Goal: Task Accomplishment & Management: Use online tool/utility

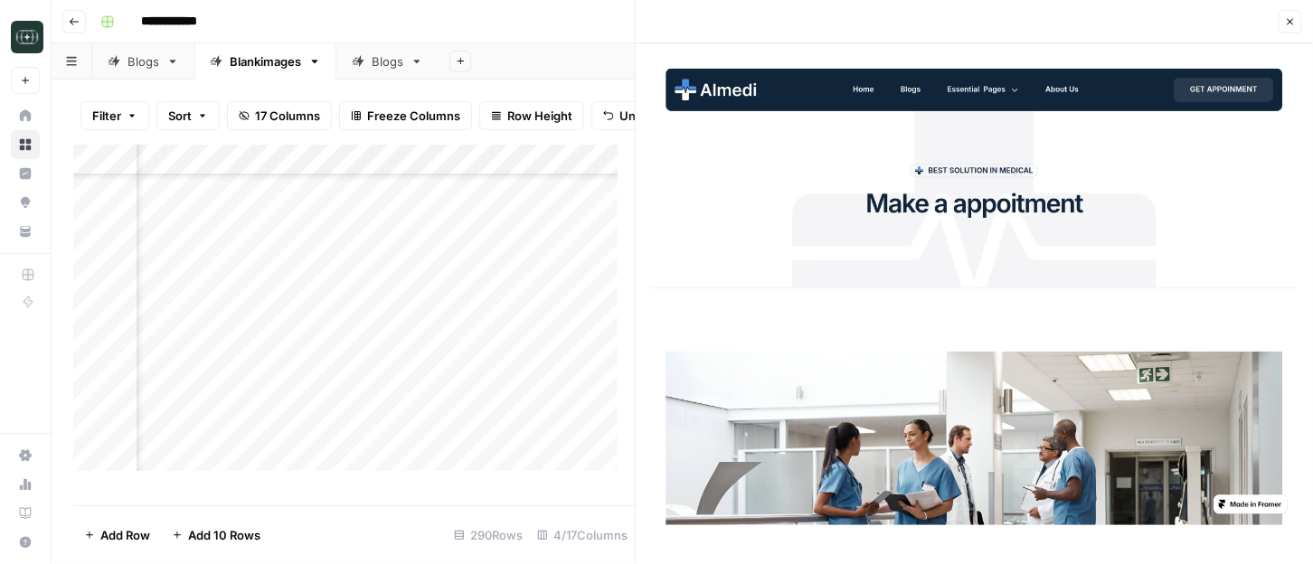
scroll to position [8647, 181]
click at [329, 377] on div "Add Column" at bounding box center [354, 317] width 562 height 344
click at [318, 406] on div "Add Column" at bounding box center [354, 317] width 562 height 344
click at [267, 15] on div "**********" at bounding box center [693, 21] width 1201 height 29
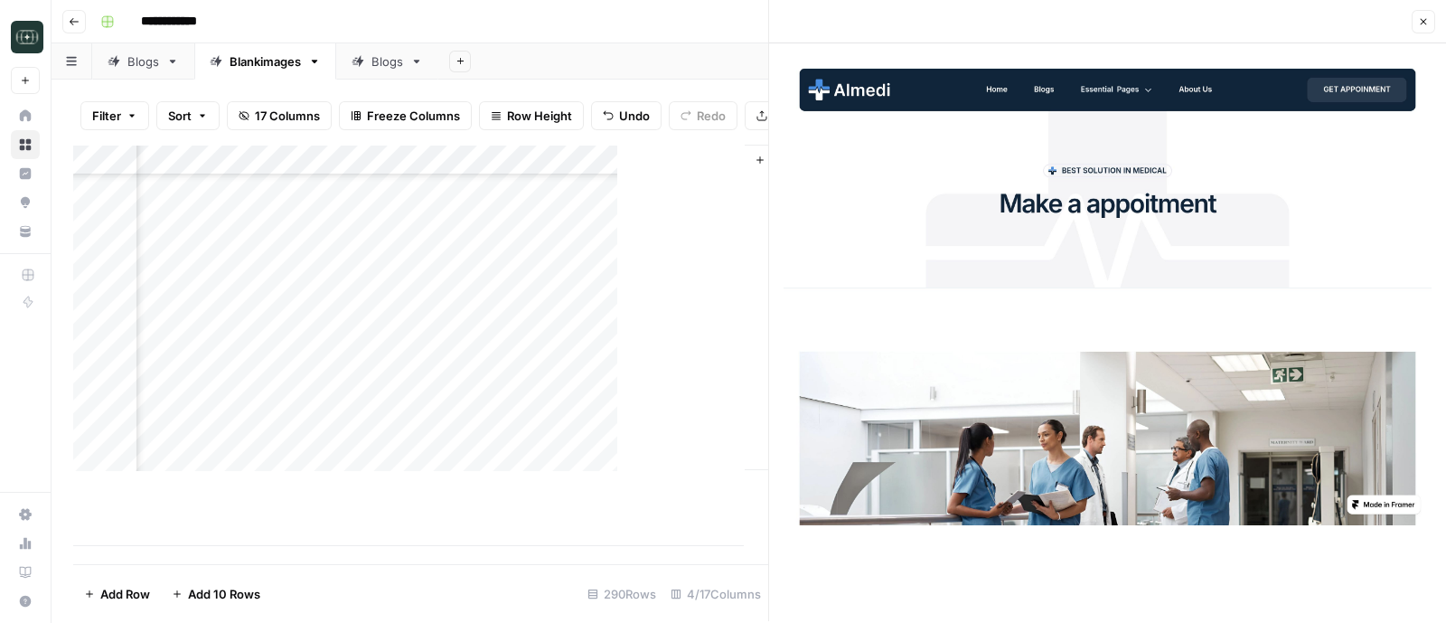
scroll to position [8588, 181]
click at [1312, 23] on icon "button" at bounding box center [1423, 21] width 11 height 11
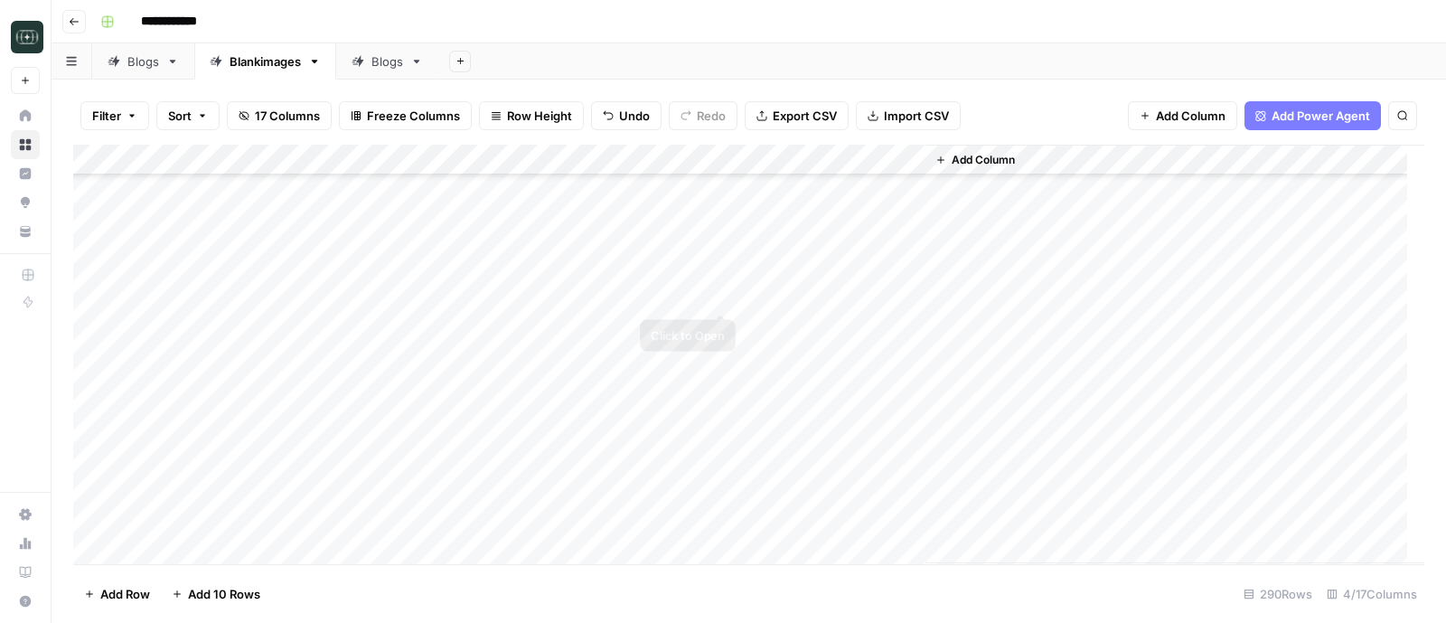
scroll to position [7875, 0]
click at [844, 334] on div "Add Column" at bounding box center [749, 354] width 1352 height 419
click at [905, 334] on div "Add Column" at bounding box center [749, 354] width 1352 height 419
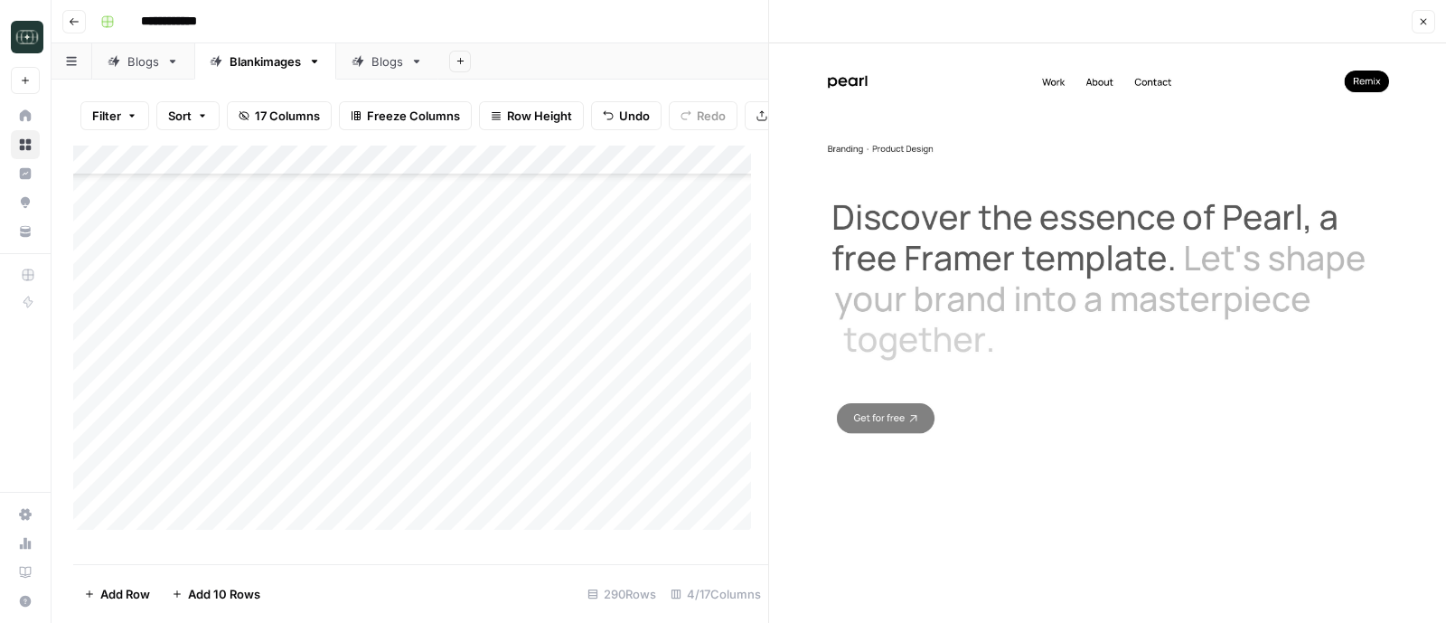
click at [296, 25] on div "**********" at bounding box center [760, 21] width 1335 height 29
drag, startPoint x: 539, startPoint y: 325, endPoint x: 570, endPoint y: 300, distance: 39.3
click at [538, 324] on div "Add Column" at bounding box center [420, 346] width 695 height 402
click at [550, 327] on div "Add Column" at bounding box center [420, 346] width 695 height 402
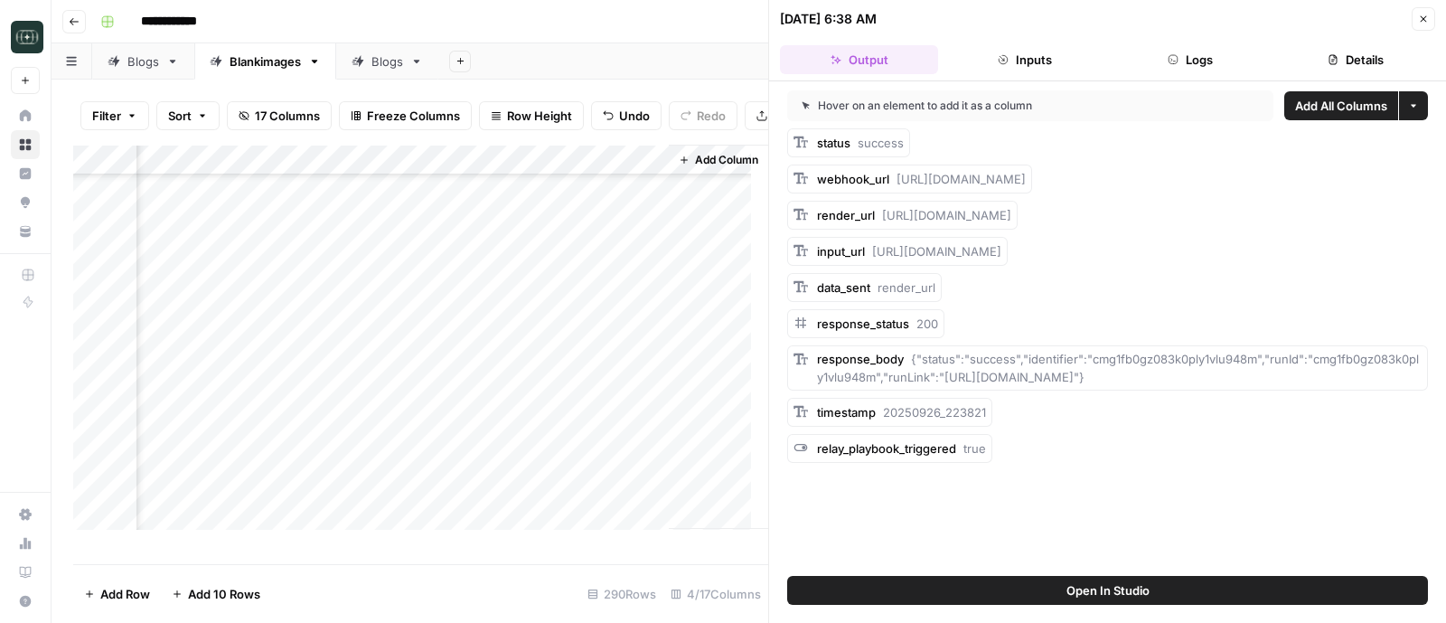
scroll to position [8023, 264]
click at [644, 329] on div "Add Column" at bounding box center [420, 346] width 695 height 402
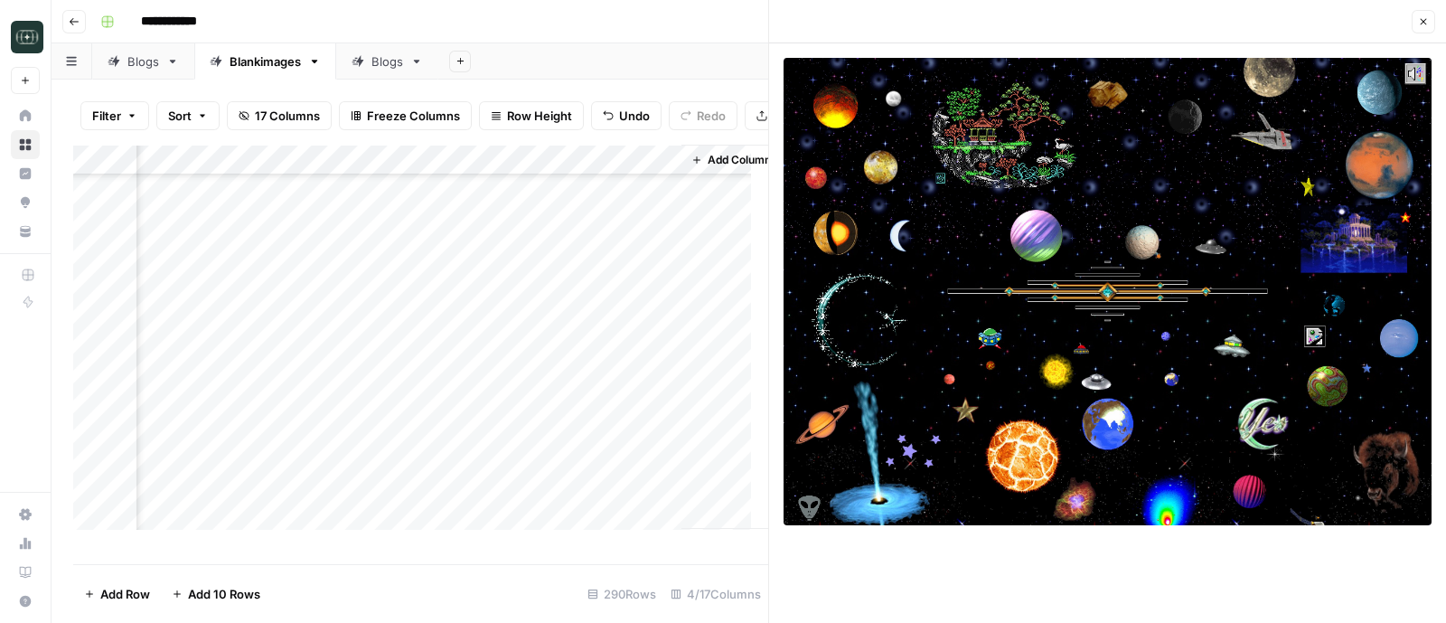
scroll to position [8588, 244]
click at [71, 21] on icon "button" at bounding box center [74, 21] width 9 height 7
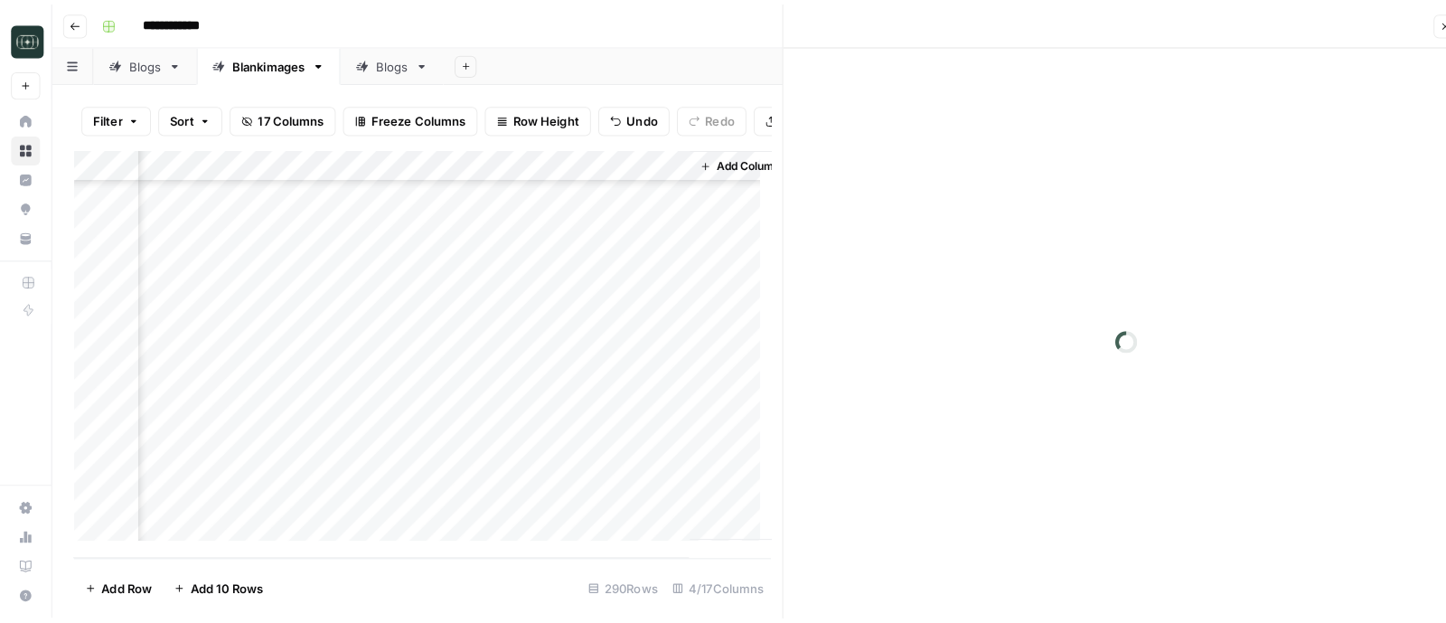
scroll to position [8553, 0]
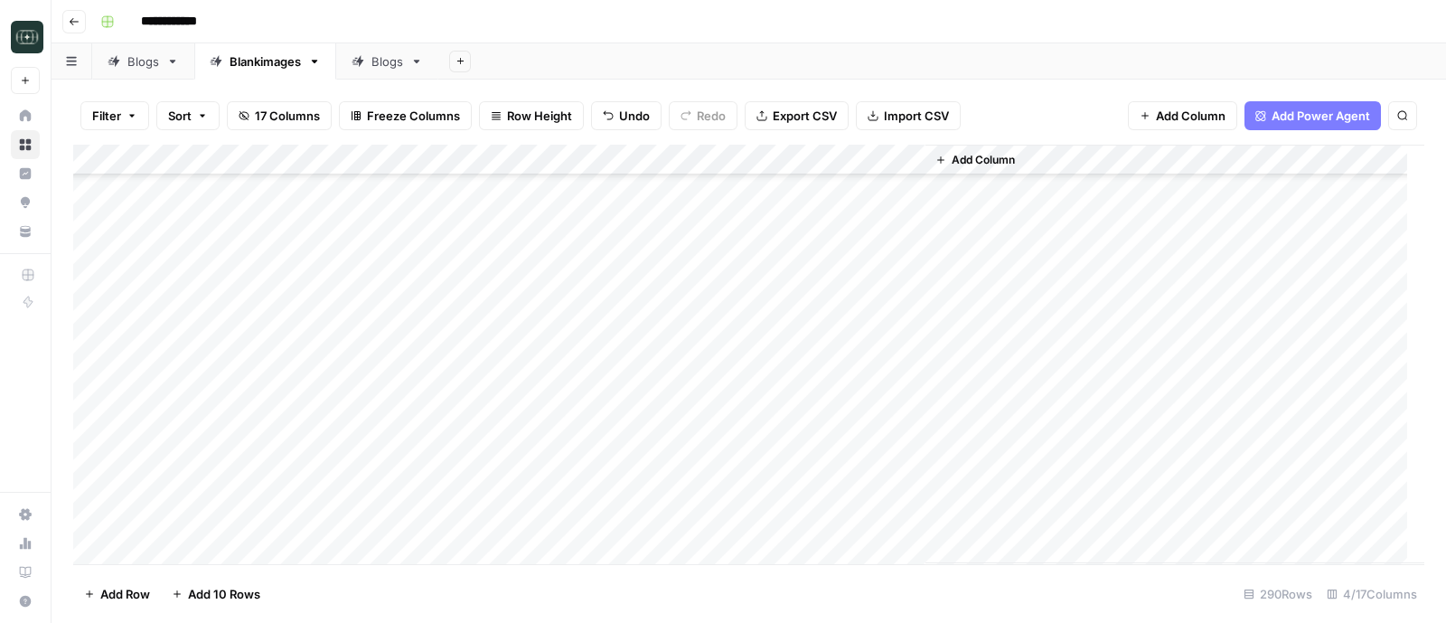
click at [79, 21] on span "Go back" at bounding box center [79, 21] width 1 height 1
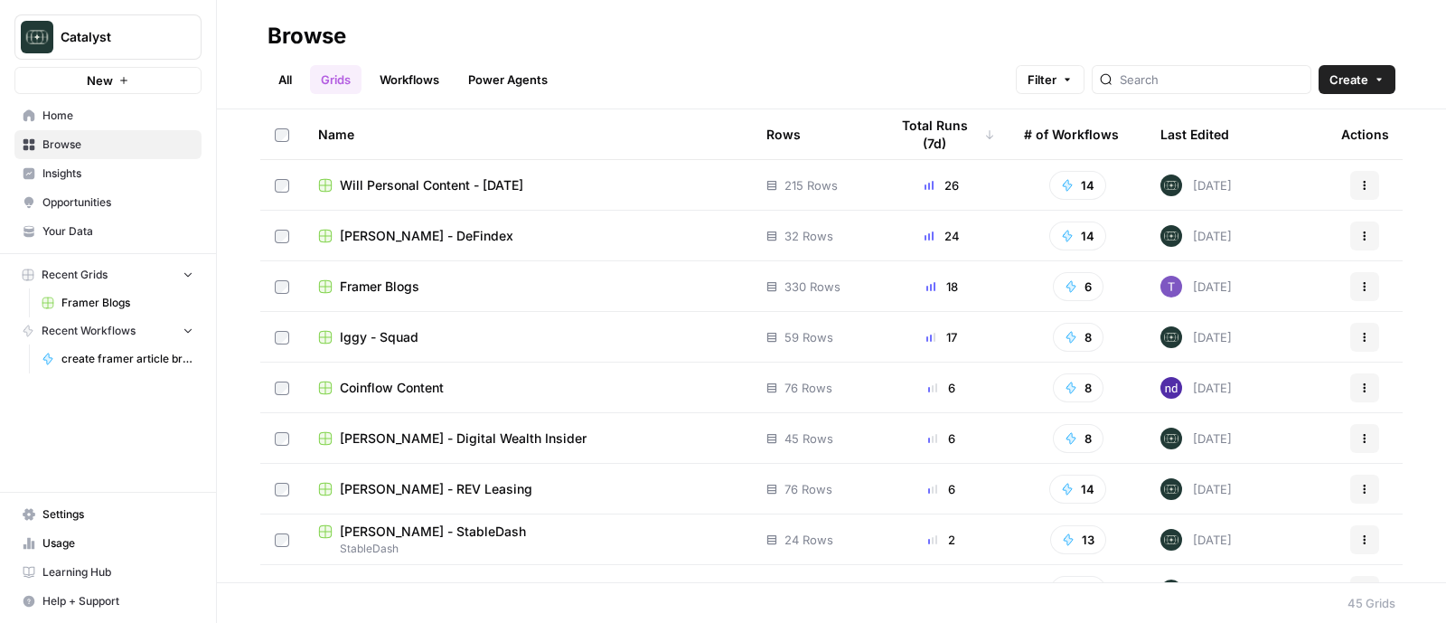
click at [362, 287] on span "Framer Blogs" at bounding box center [380, 287] width 80 height 18
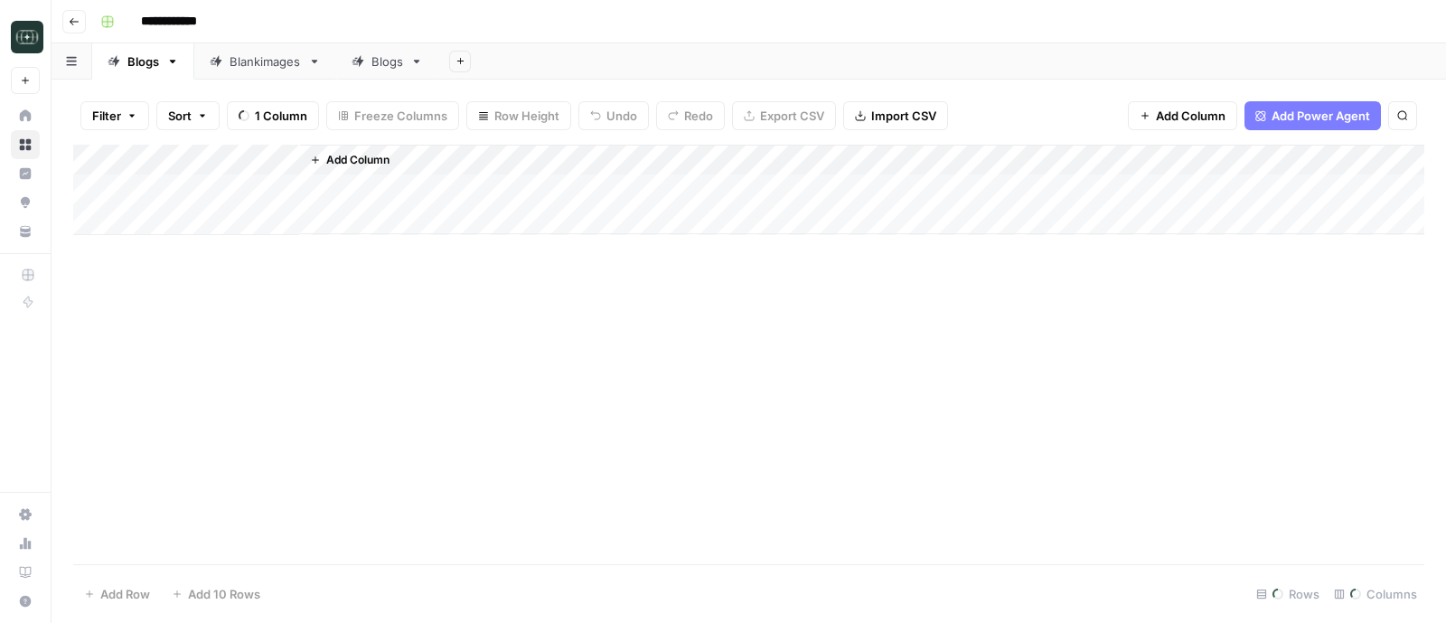
click at [258, 65] on div "Blankimages" at bounding box center [265, 61] width 71 height 18
type input "**********"
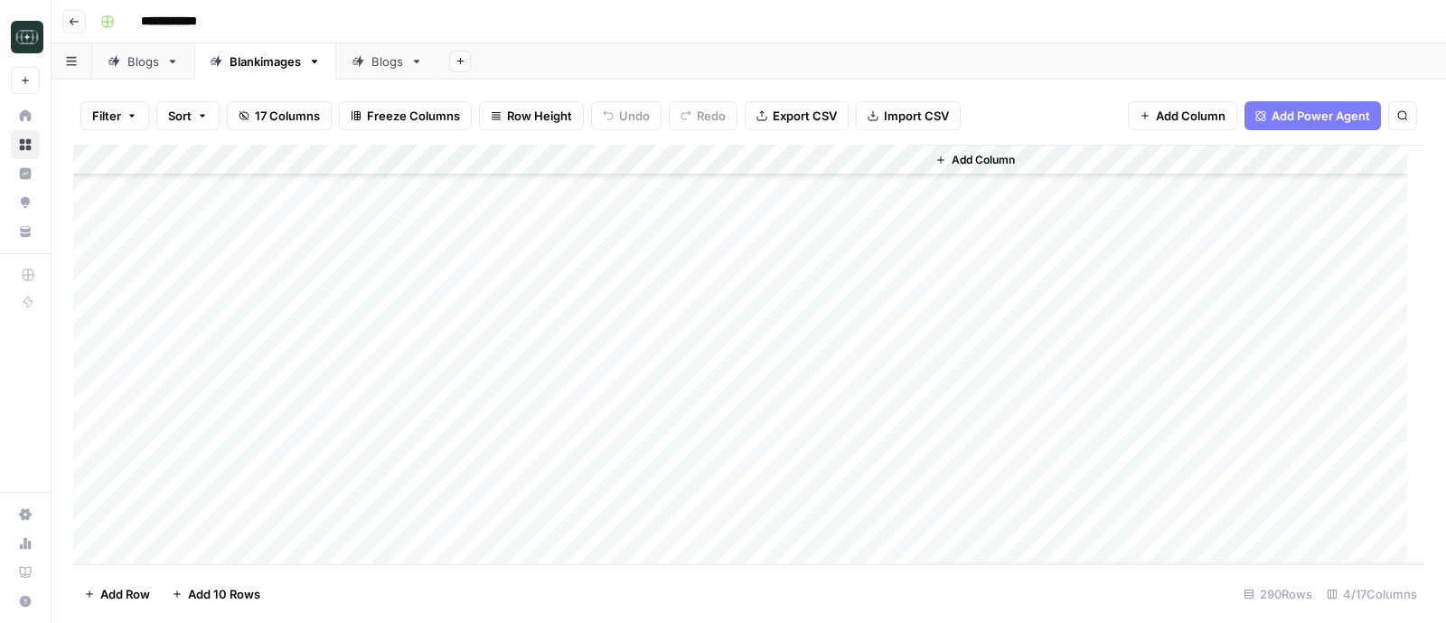
scroll to position [8553, 0]
click at [909, 425] on div "Add Column" at bounding box center [749, 354] width 1352 height 419
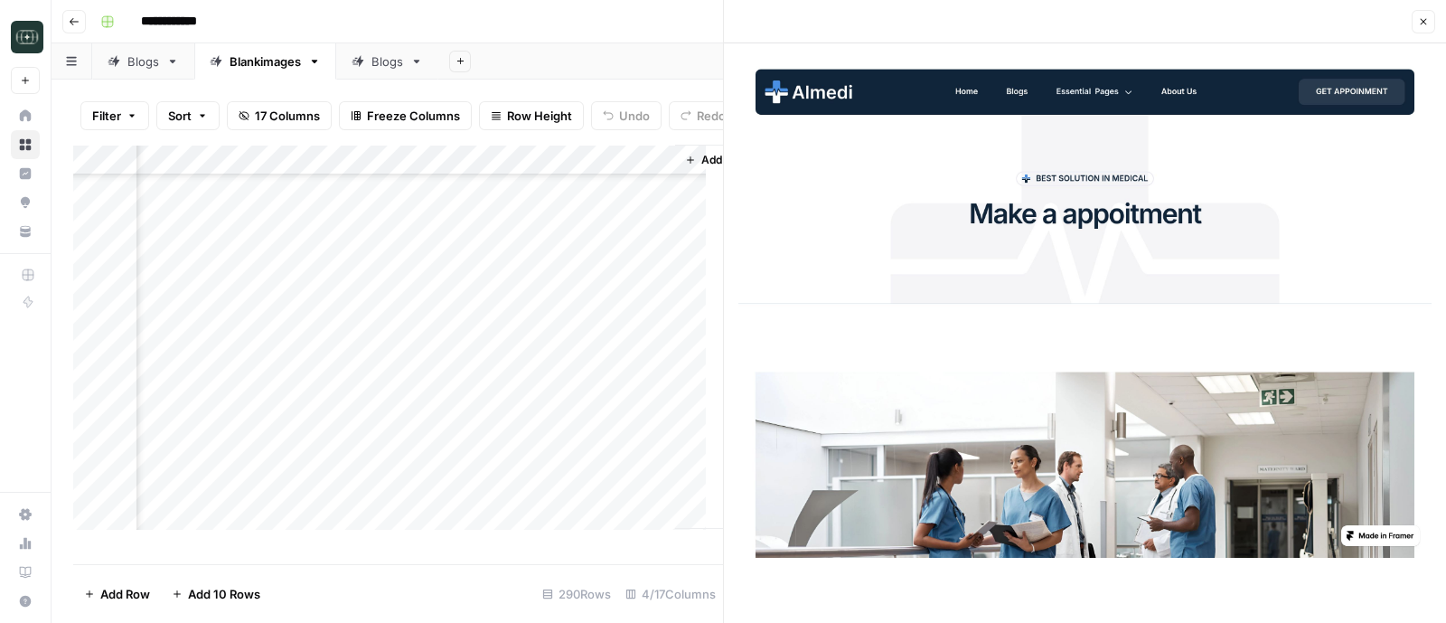
scroll to position [8214, 250]
click at [656, 351] on div "Add Column" at bounding box center [398, 346] width 650 height 402
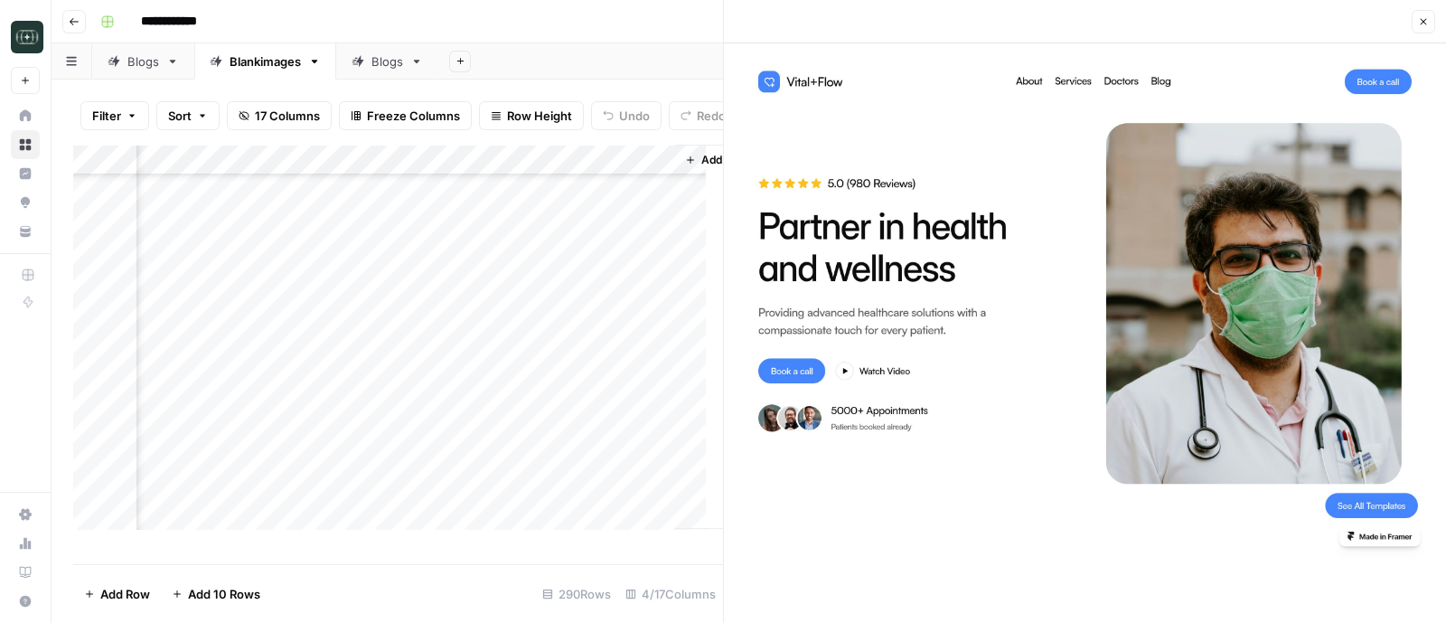
scroll to position [7762, 250]
click at [652, 247] on div "Add Column" at bounding box center [398, 346] width 650 height 402
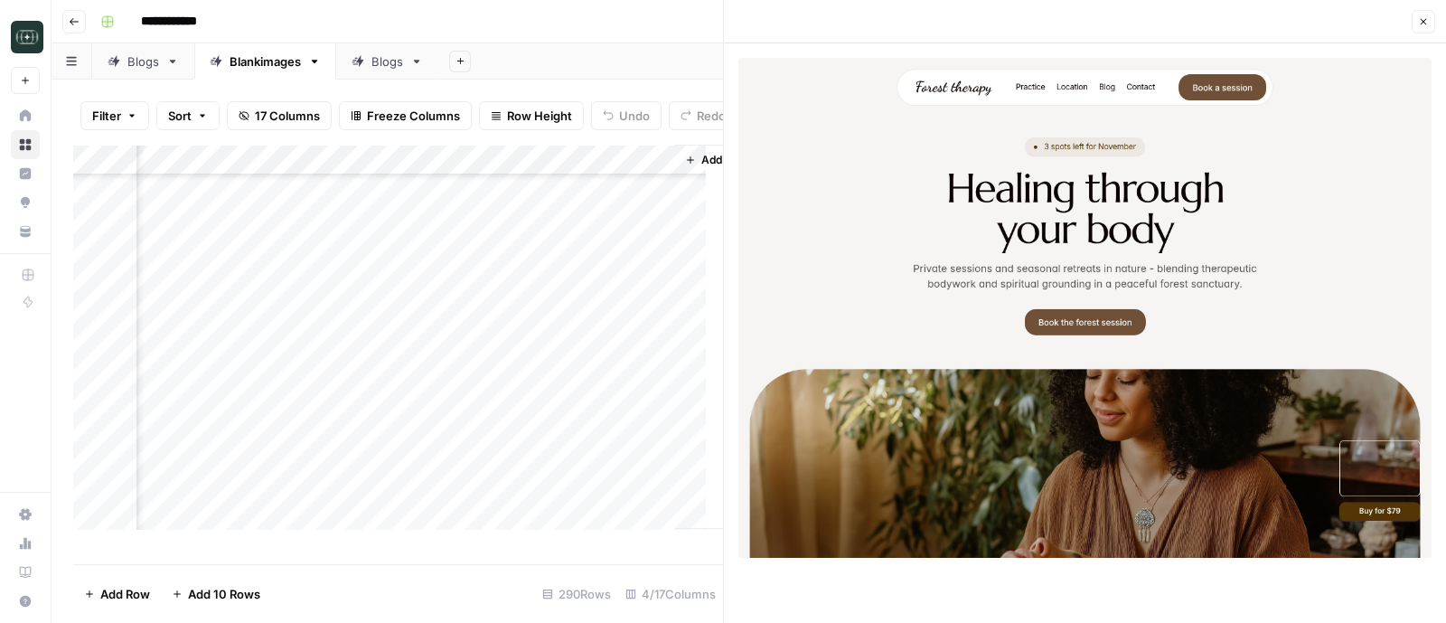
scroll to position [8588, 250]
click at [656, 409] on div "Add Column" at bounding box center [398, 346] width 650 height 402
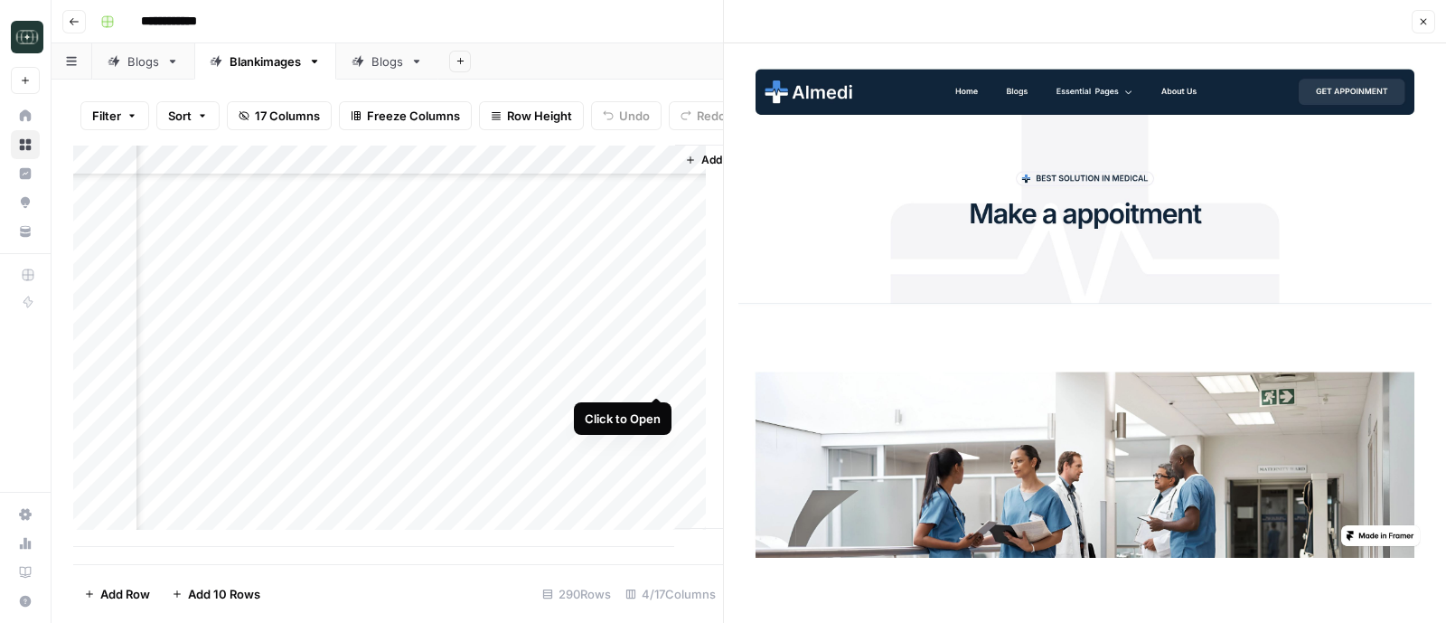
drag, startPoint x: 660, startPoint y: 382, endPoint x: 800, endPoint y: 226, distance: 209.3
click at [659, 379] on div "Add Column" at bounding box center [398, 346] width 650 height 402
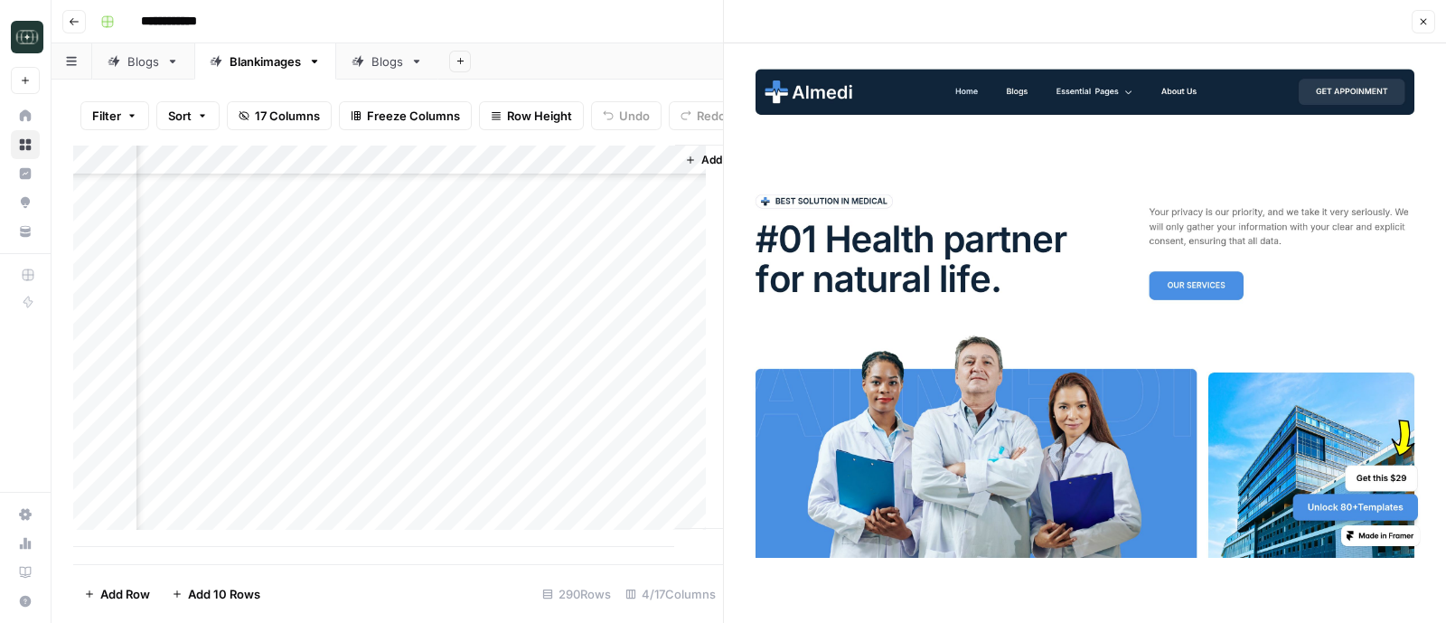
scroll to position [8588, 250]
click at [260, 410] on div "Add Column" at bounding box center [398, 346] width 650 height 402
click at [276, 441] on div "Add Column" at bounding box center [398, 346] width 650 height 402
click at [259, 372] on div "Add Column" at bounding box center [398, 346] width 650 height 402
click at [261, 473] on div "Add Column" at bounding box center [398, 346] width 650 height 402
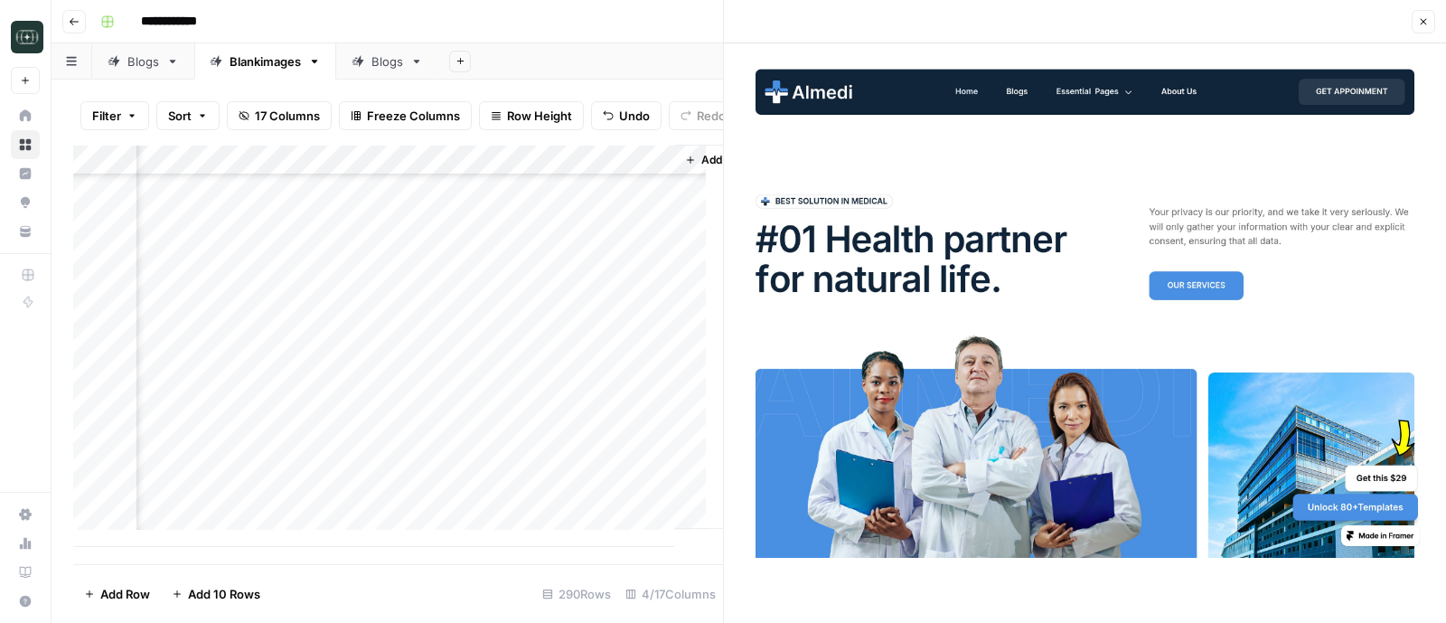
click at [242, 345] on div "Add Column" at bounding box center [398, 346] width 650 height 402
click at [259, 499] on div "Add Column" at bounding box center [398, 346] width 650 height 402
click at [264, 314] on div "Add Column" at bounding box center [398, 346] width 650 height 402
click at [249, 531] on div "Add Column" at bounding box center [398, 346] width 650 height 402
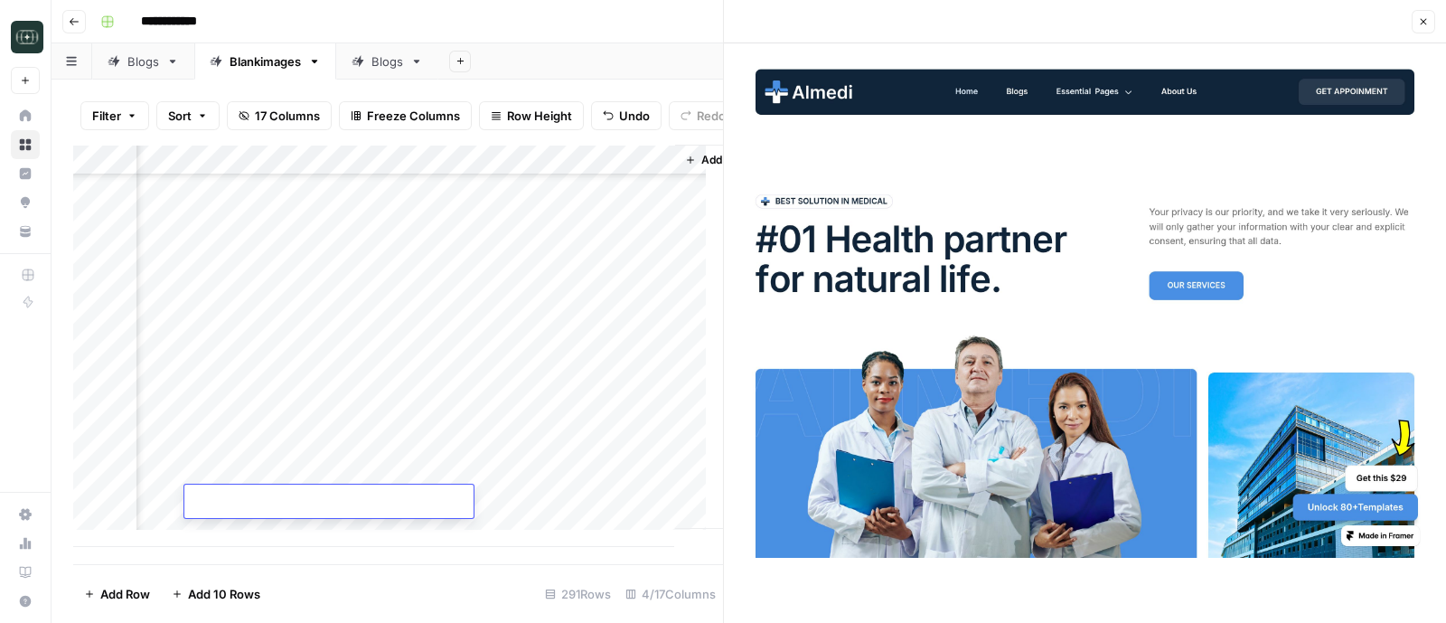
type textarea "**********"
click at [561, 486] on div "Add Column" at bounding box center [398, 346] width 650 height 402
click at [185, 522] on div "Add Column" at bounding box center [398, 346] width 650 height 402
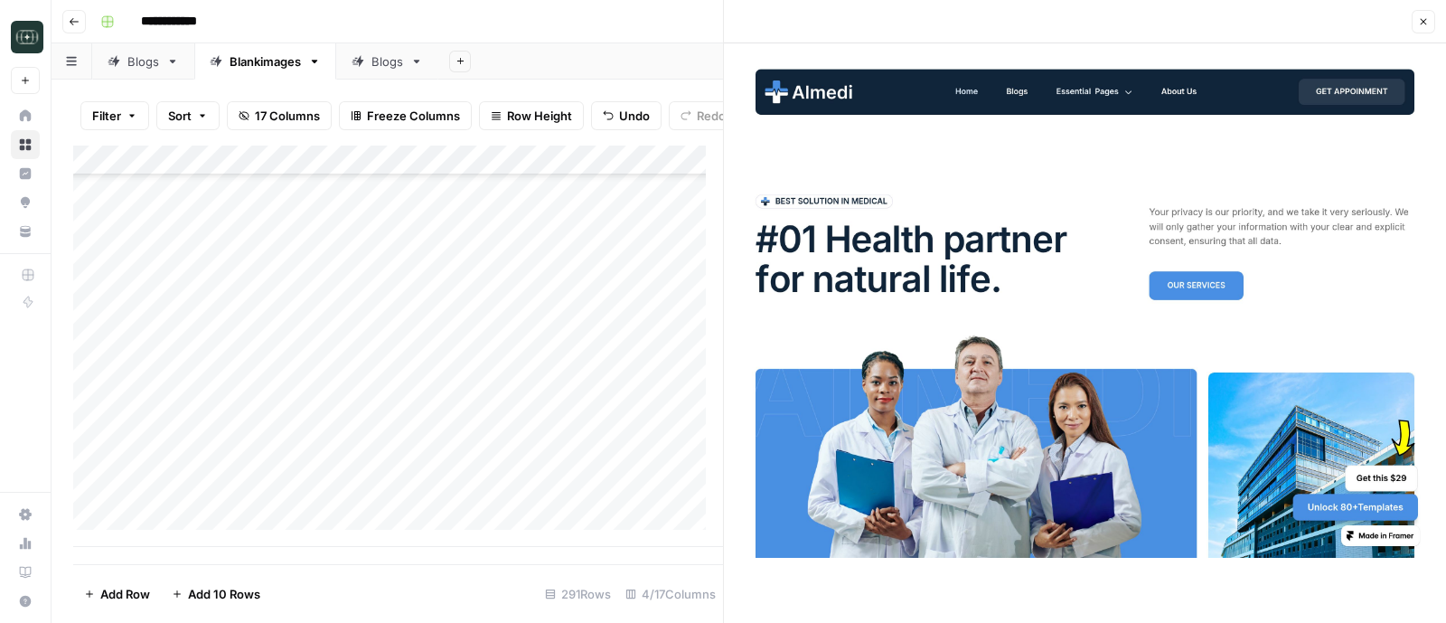
click at [185, 522] on div "Add Column" at bounding box center [398, 346] width 650 height 402
click at [184, 526] on div "Add Column" at bounding box center [398, 346] width 650 height 402
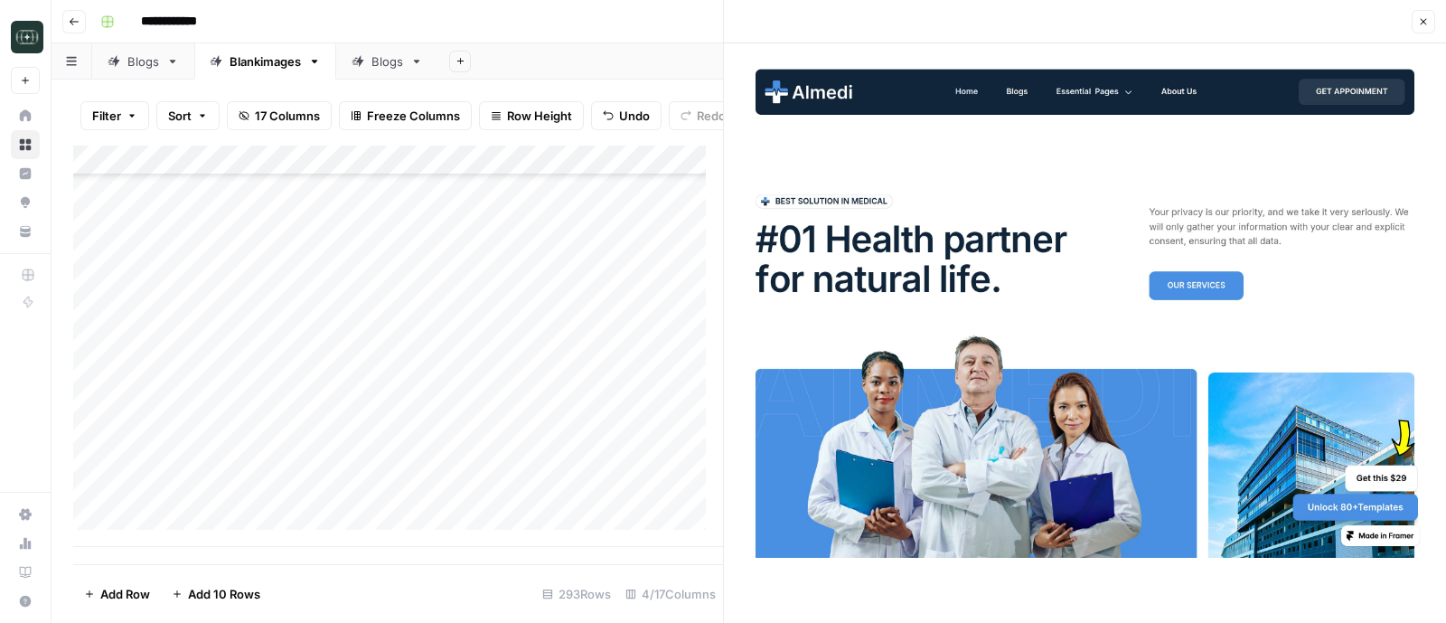
click at [182, 529] on div "Add Column" at bounding box center [398, 346] width 650 height 402
click at [180, 531] on div "Add Column" at bounding box center [398, 346] width 650 height 402
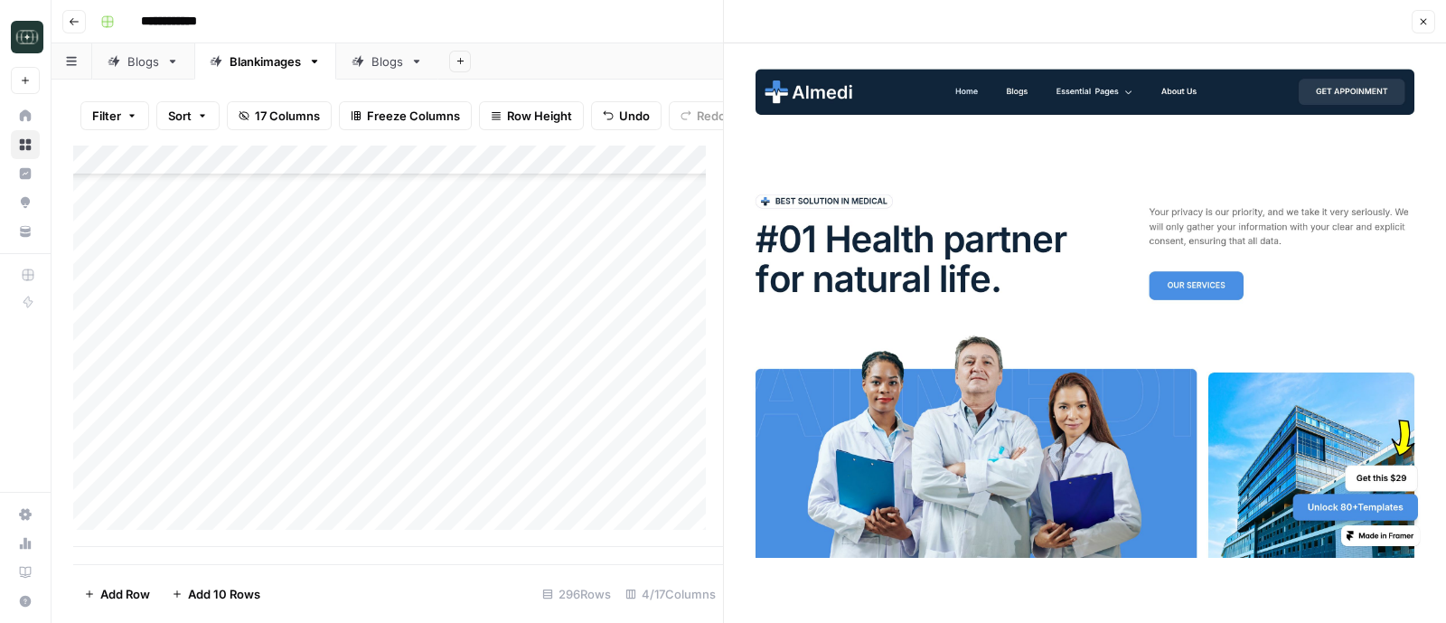
click at [172, 531] on div "Add Column" at bounding box center [398, 346] width 650 height 402
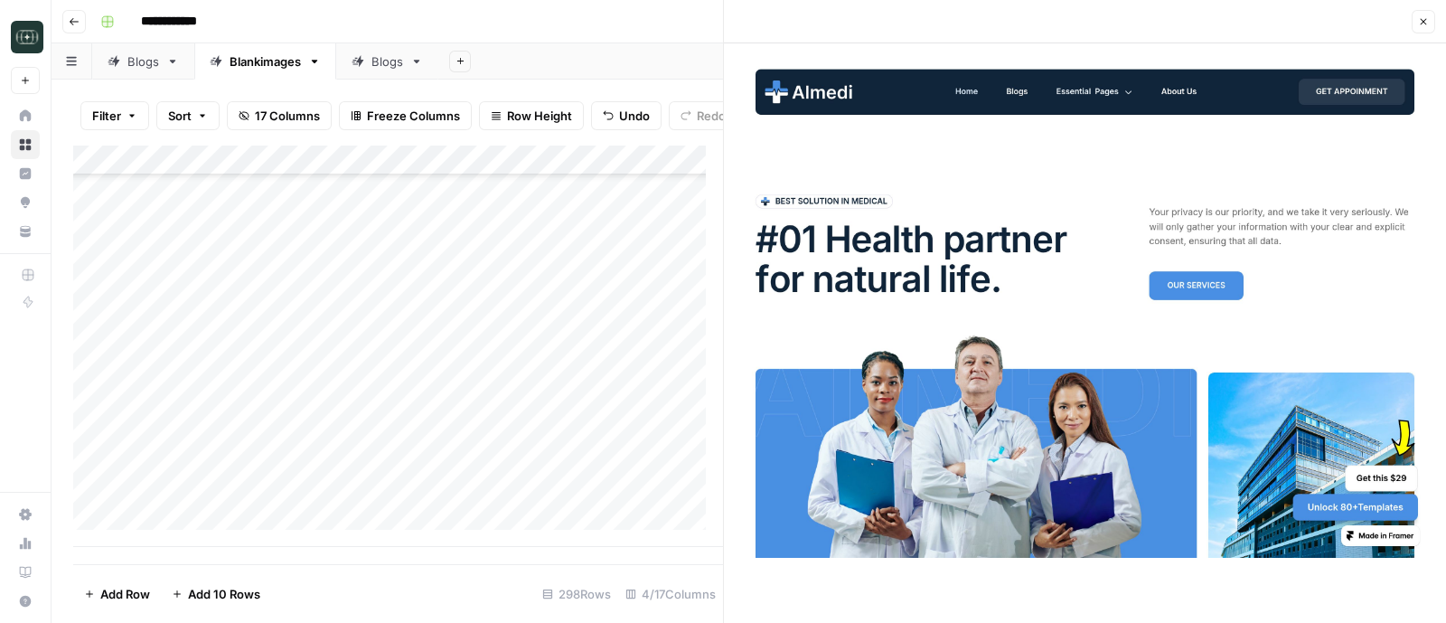
click at [172, 531] on div "Add Column" at bounding box center [398, 346] width 650 height 402
click at [185, 532] on div "Add Column" at bounding box center [398, 346] width 650 height 402
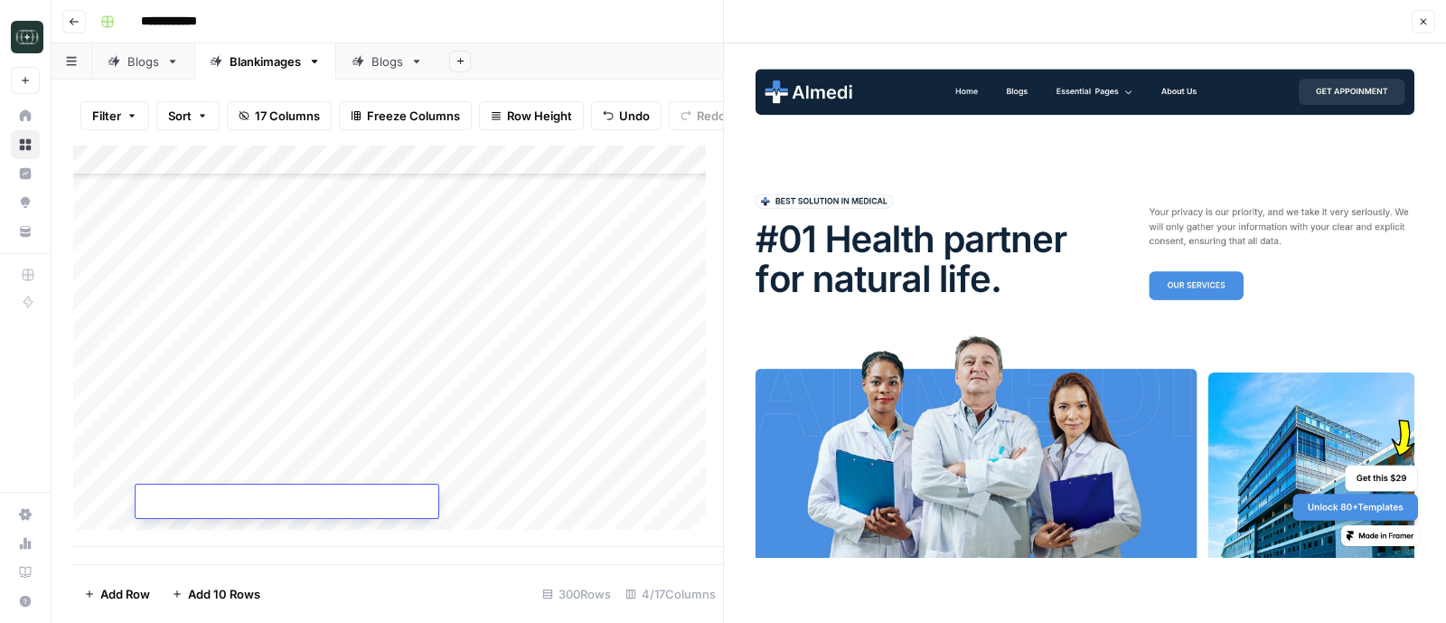
click at [185, 532] on div "Add Column" at bounding box center [398, 346] width 650 height 402
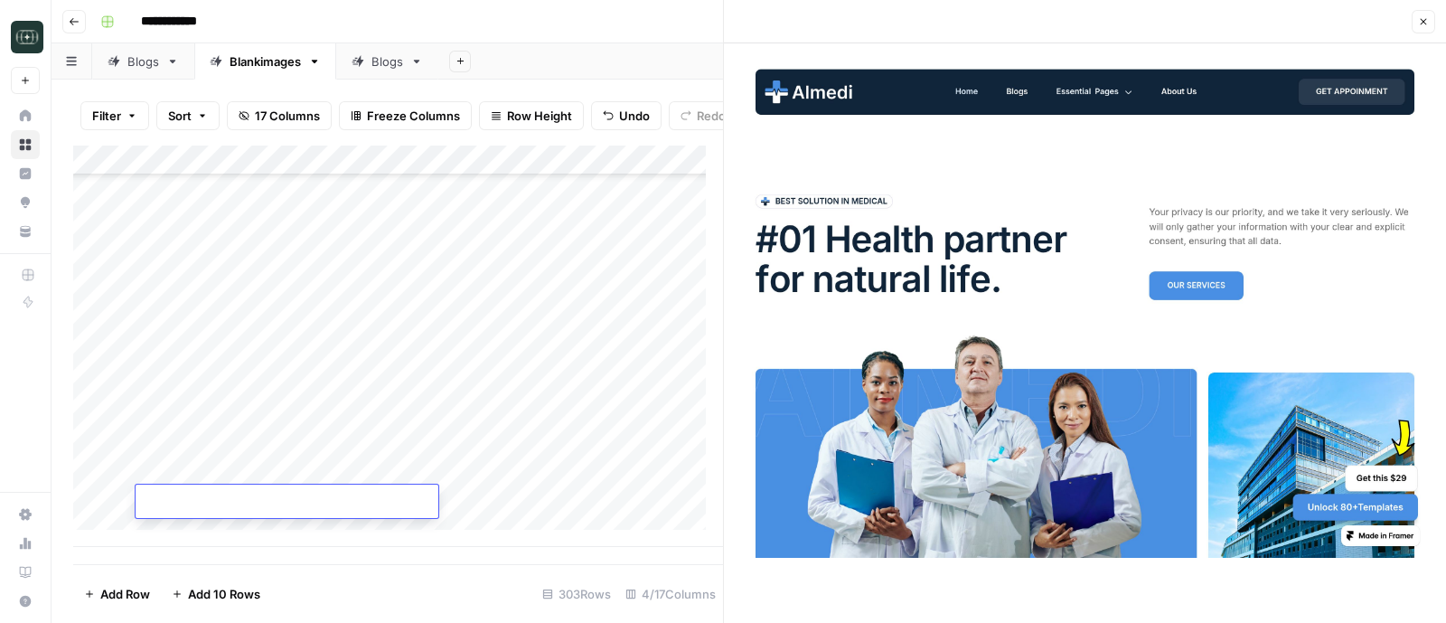
click at [185, 532] on div "Add Column" at bounding box center [398, 346] width 650 height 402
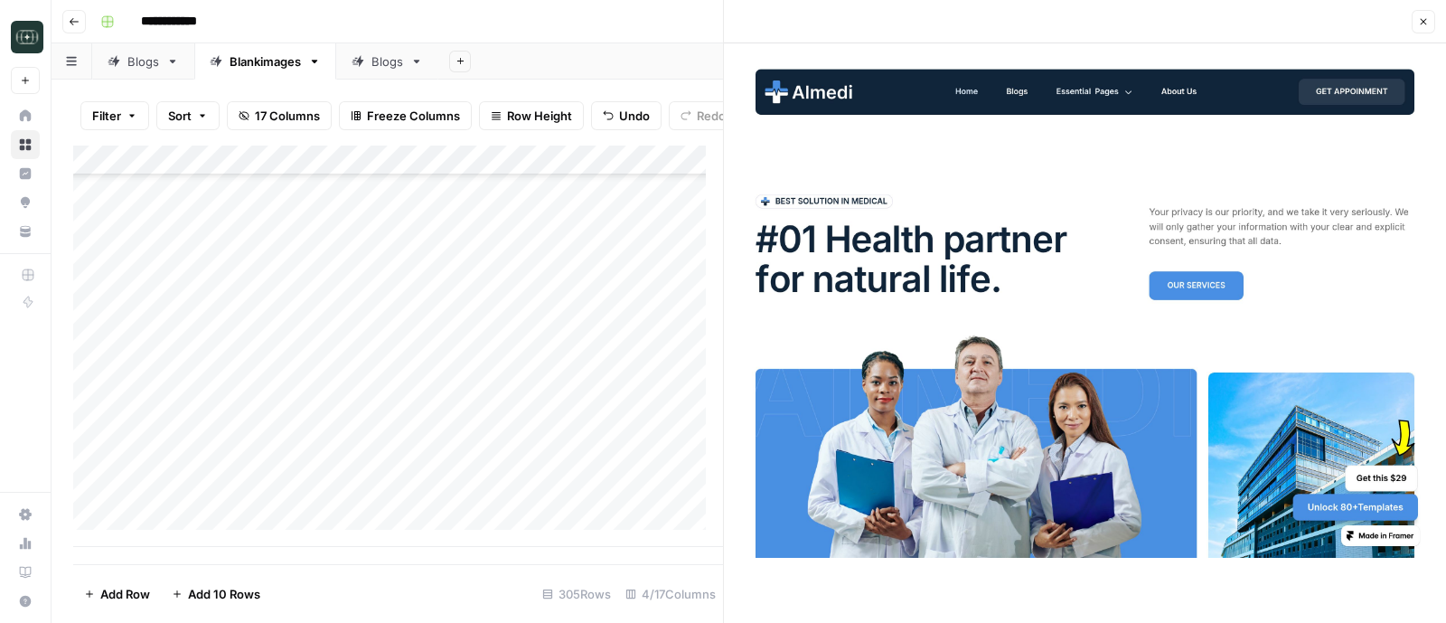
click at [185, 532] on div "Add Column" at bounding box center [398, 346] width 650 height 402
click at [321, 204] on div "Add Column" at bounding box center [398, 346] width 650 height 402
click at [290, 476] on div "Add Column" at bounding box center [398, 346] width 650 height 402
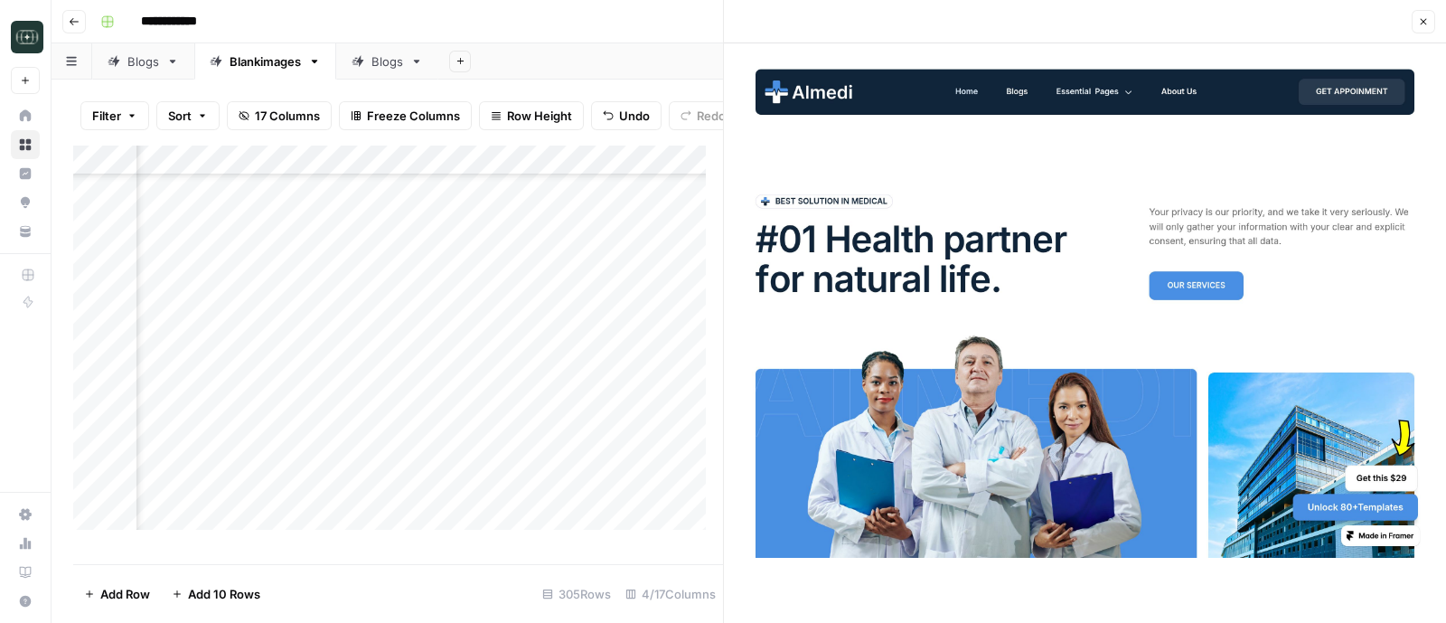
click at [319, 278] on div "Add Column" at bounding box center [398, 346] width 650 height 402
click at [315, 304] on div "Add Column" at bounding box center [398, 346] width 650 height 402
click at [325, 235] on div "Add Column" at bounding box center [398, 346] width 650 height 402
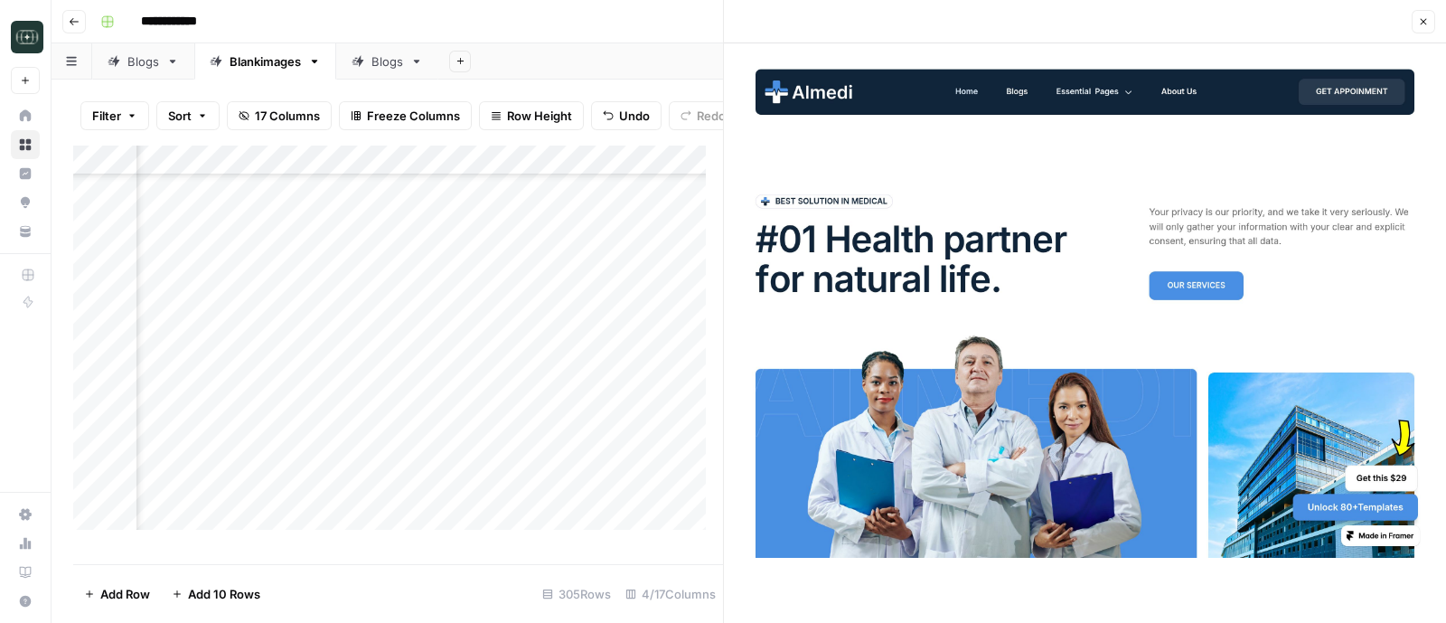
scroll to position [8918, 196]
click at [312, 297] on div "Add Column" at bounding box center [398, 346] width 650 height 402
click at [333, 268] on div "Add Column" at bounding box center [398, 346] width 650 height 402
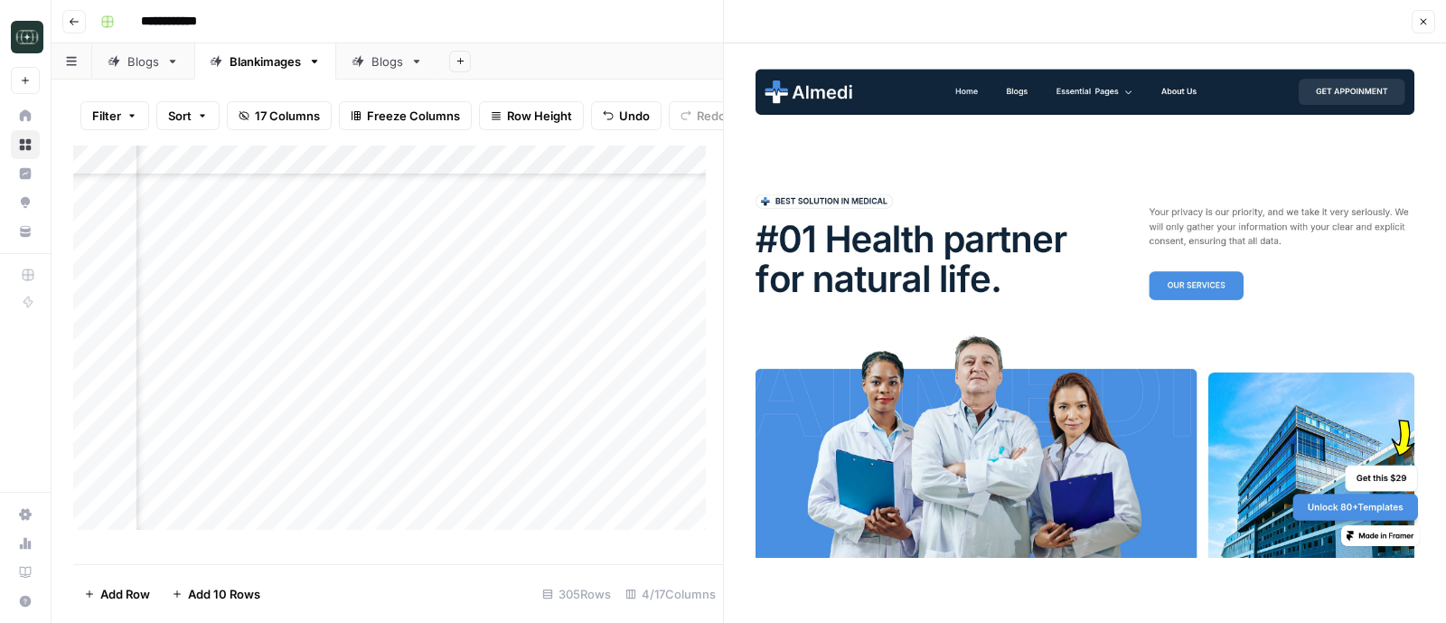
click at [328, 400] on div "Add Column" at bounding box center [398, 346] width 650 height 402
click at [300, 298] on div "Add Column" at bounding box center [398, 346] width 650 height 402
click at [308, 420] on div "Add Column" at bounding box center [398, 346] width 650 height 402
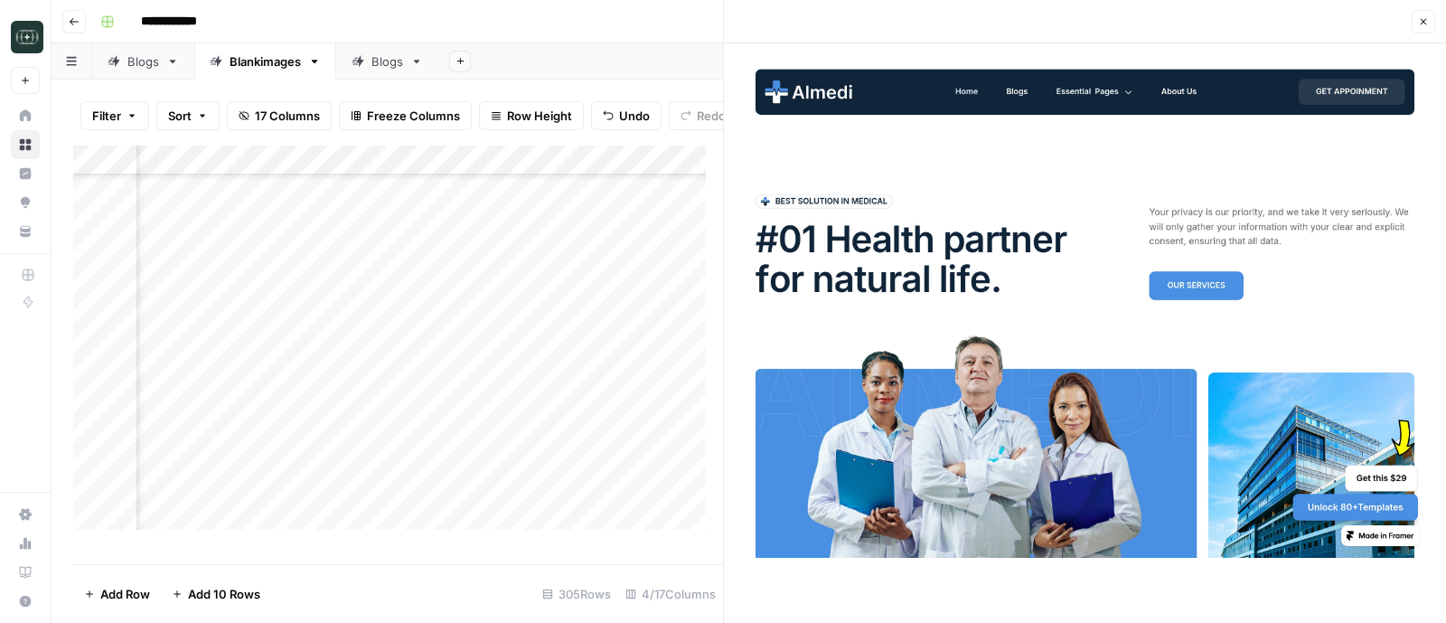
scroll to position [8493, 196]
click at [329, 231] on div "Add Column" at bounding box center [398, 346] width 650 height 402
click at [307, 392] on div "Add Column" at bounding box center [398, 346] width 650 height 402
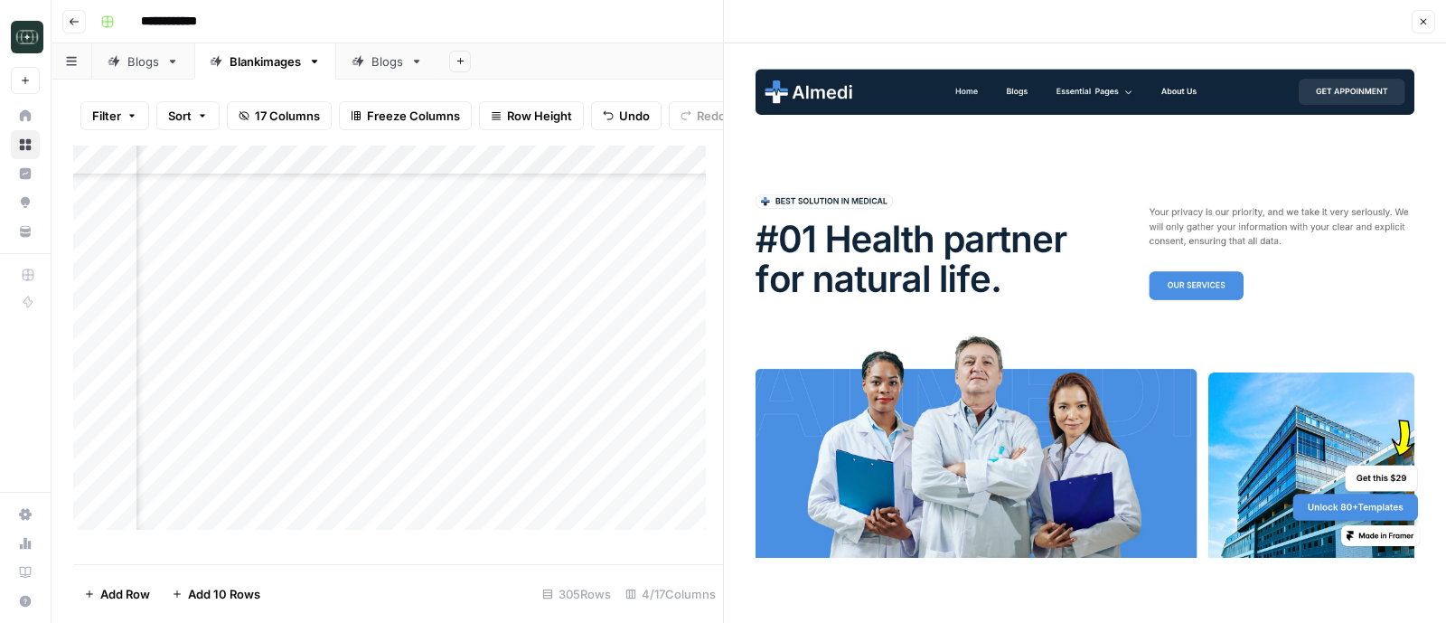
click at [324, 445] on div "Add Column" at bounding box center [398, 346] width 650 height 402
click at [312, 354] on div "Add Column" at bounding box center [398, 346] width 650 height 402
click at [317, 288] on div "Add Column" at bounding box center [398, 346] width 650 height 402
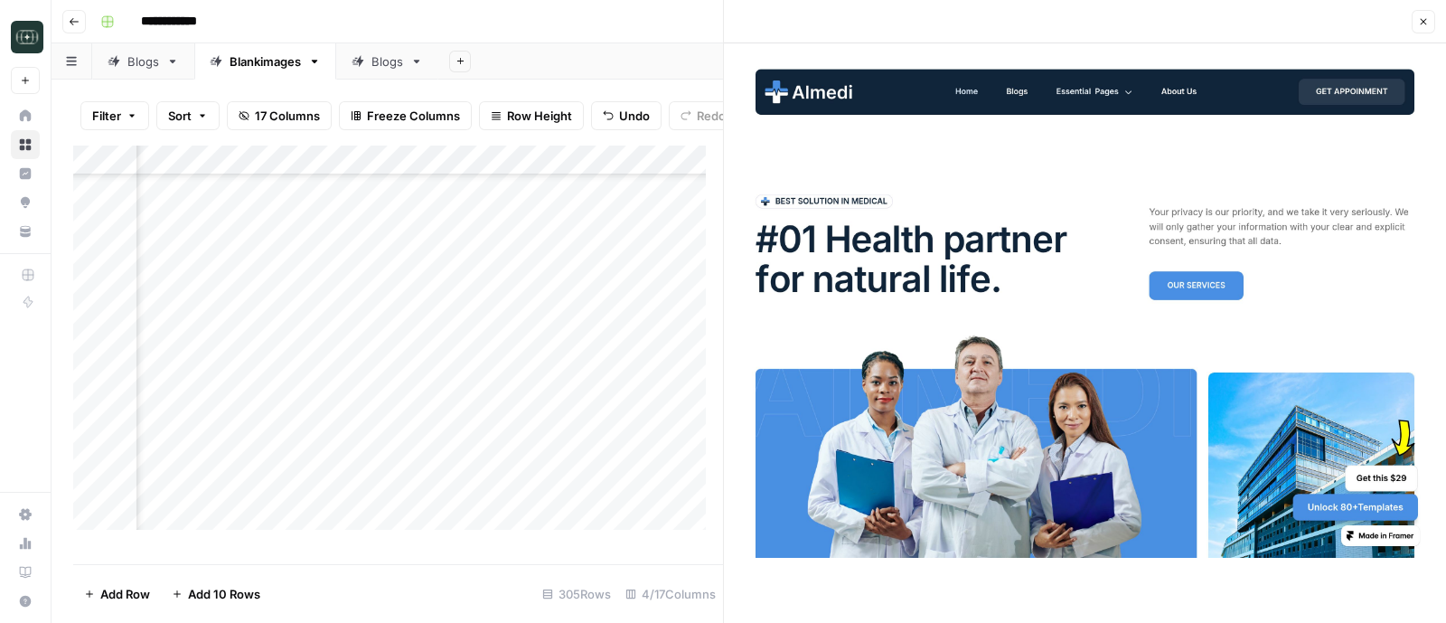
scroll to position [8905, 119]
click at [354, 459] on div "Add Column" at bounding box center [398, 346] width 650 height 402
click at [390, 262] on div "Add Column" at bounding box center [398, 346] width 650 height 402
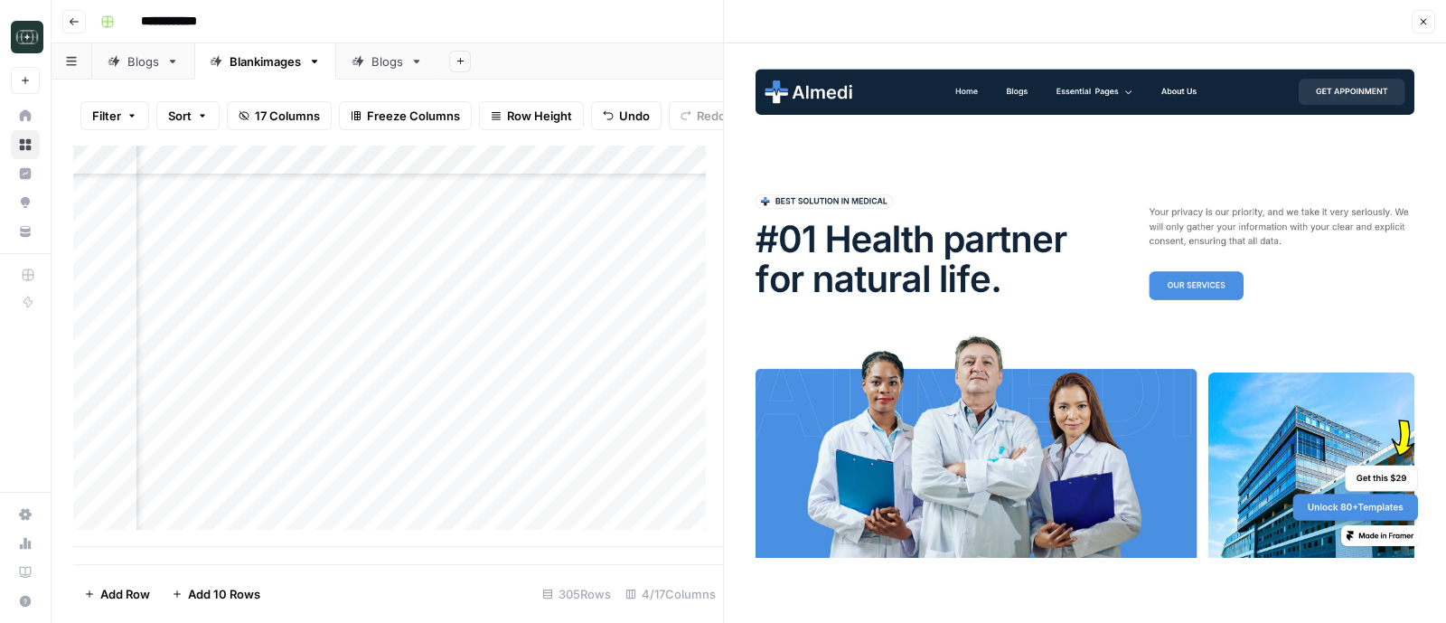
click at [375, 347] on div "Add Column" at bounding box center [398, 346] width 650 height 402
click at [477, 431] on div "Add Column" at bounding box center [398, 346] width 650 height 402
click at [587, 431] on div "Add Column" at bounding box center [398, 346] width 650 height 402
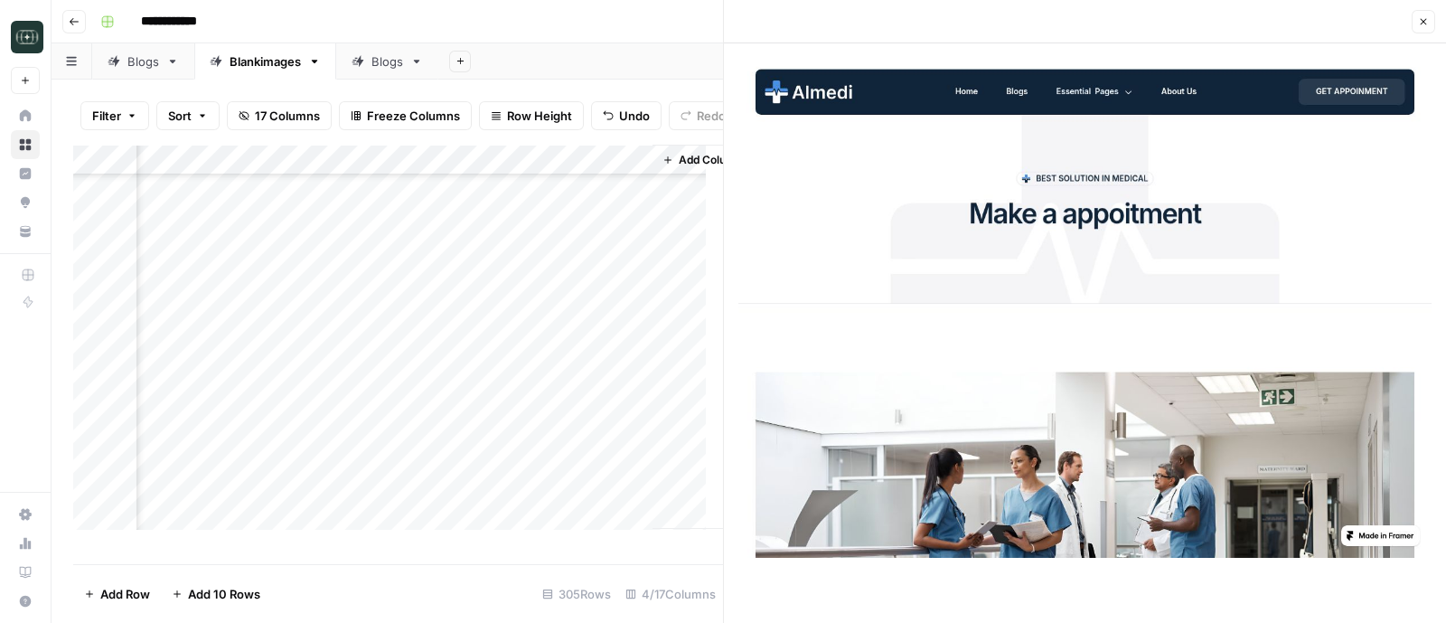
scroll to position [8371, 273]
click at [228, 222] on div "Add Column" at bounding box center [398, 346] width 650 height 402
click at [219, 380] on div "Add Column" at bounding box center [398, 346] width 650 height 402
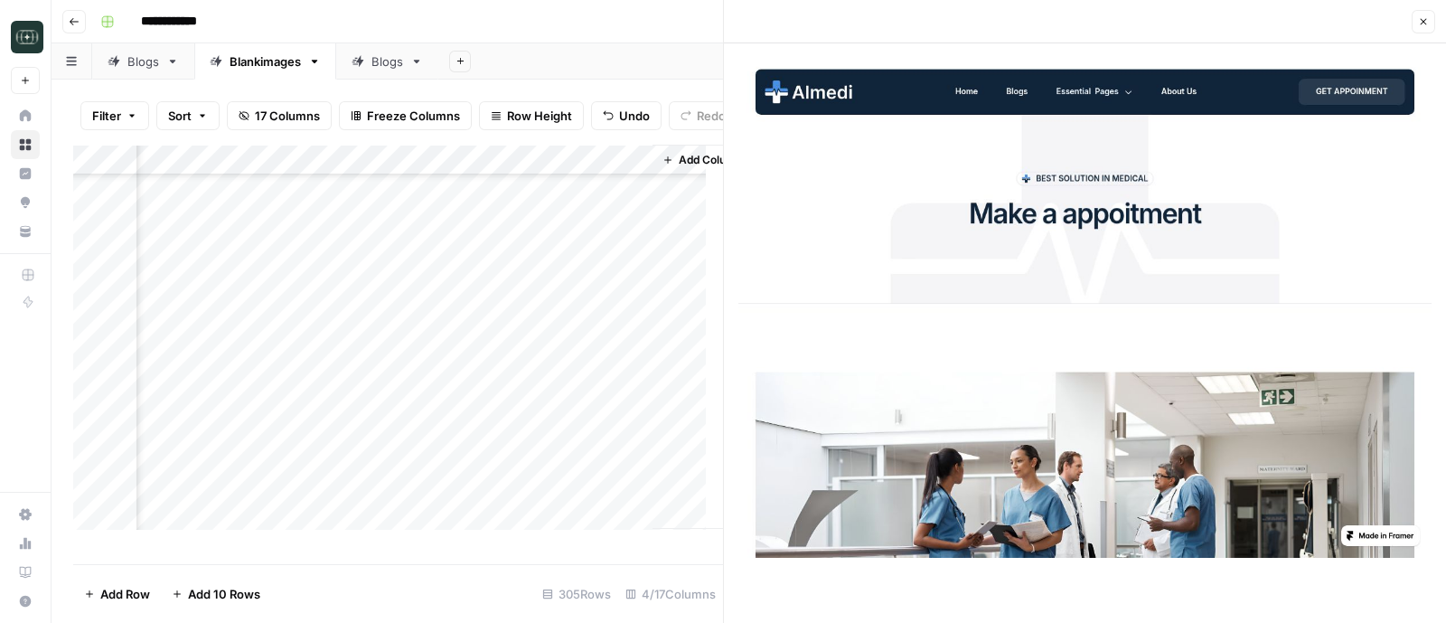
click at [257, 255] on div "Add Column" at bounding box center [398, 346] width 650 height 402
click at [224, 409] on div "Add Column" at bounding box center [398, 346] width 650 height 402
click at [242, 273] on div "Add Column" at bounding box center [398, 346] width 650 height 402
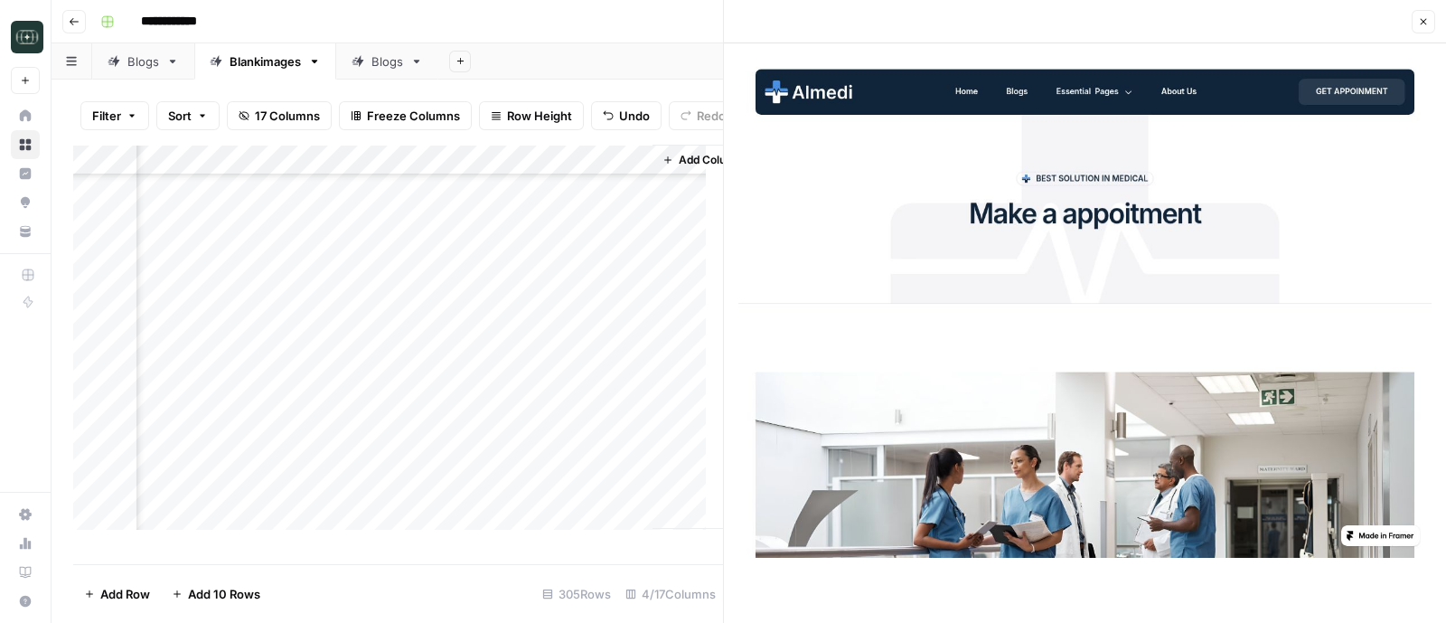
scroll to position [9049, 273]
click at [235, 436] on div "Add Column" at bounding box center [398, 346] width 650 height 402
click at [242, 332] on div "Add Column" at bounding box center [398, 346] width 650 height 402
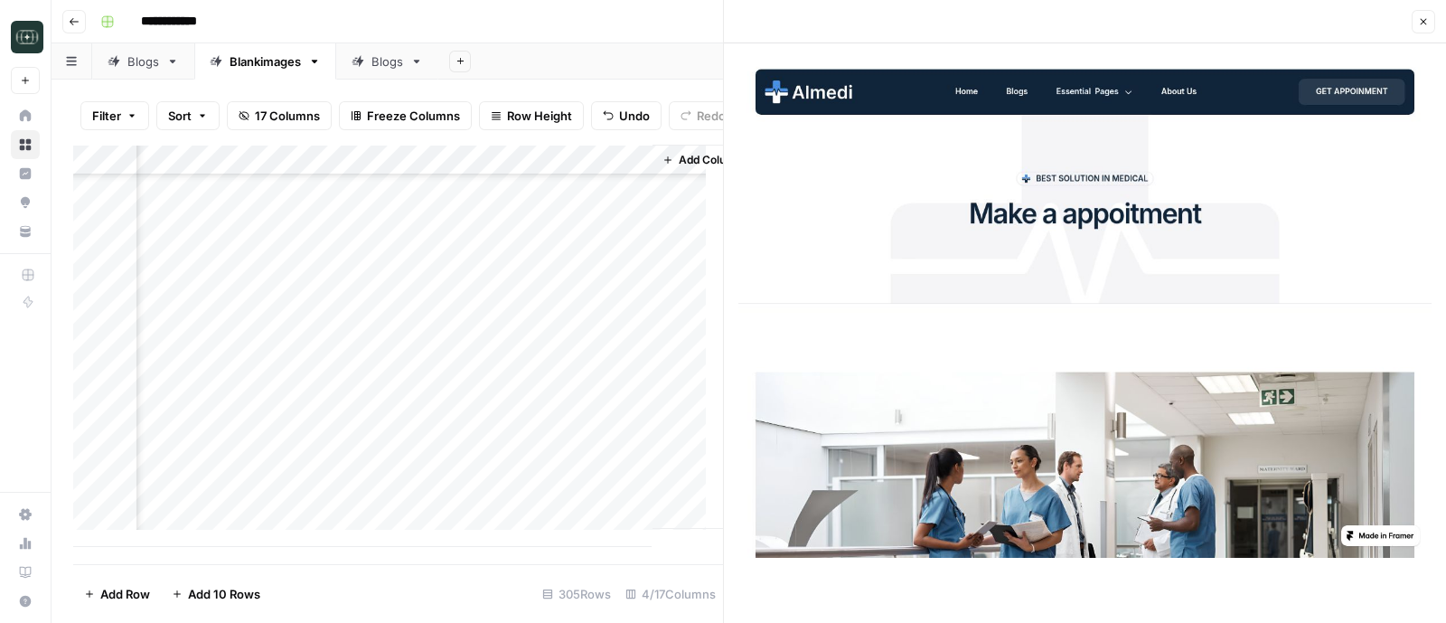
click at [226, 468] on div "Add Column" at bounding box center [398, 346] width 650 height 402
click at [405, 331] on div "Add Column" at bounding box center [398, 346] width 650 height 402
click at [410, 363] on div "Add Column" at bounding box center [398, 346] width 650 height 402
click at [408, 393] on div "Add Column" at bounding box center [398, 346] width 650 height 402
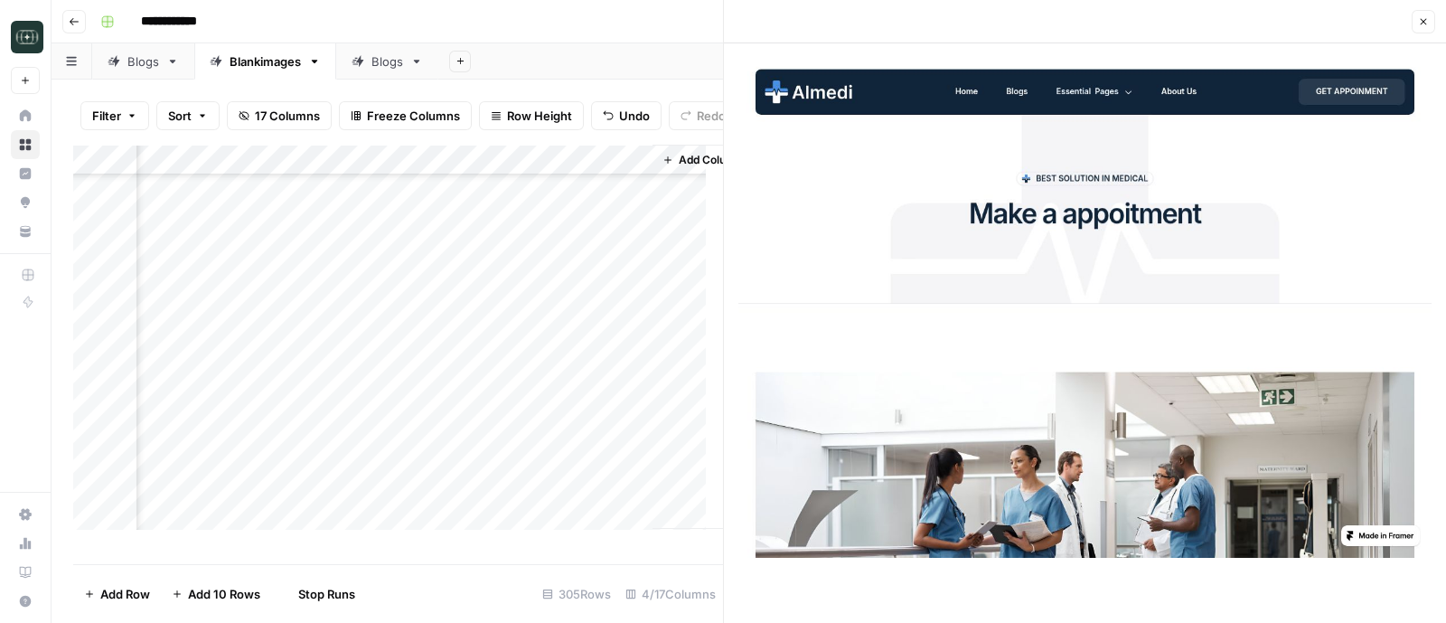
click at [399, 423] on div "Add Column" at bounding box center [398, 346] width 650 height 402
click at [401, 456] on div "Add Column" at bounding box center [398, 346] width 650 height 402
click at [342, 314] on div "Add Column" at bounding box center [398, 346] width 650 height 402
click at [344, 377] on div "Add Column" at bounding box center [398, 346] width 650 height 402
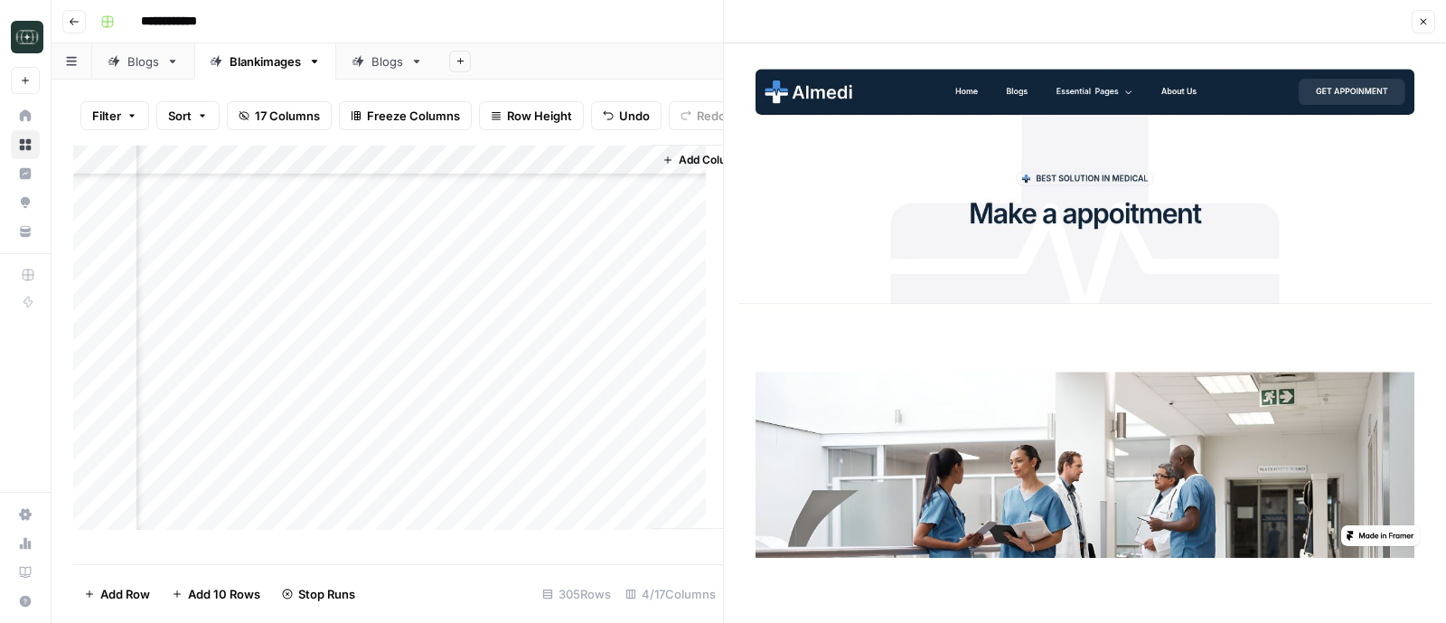
click at [348, 404] on div "Add Column" at bounding box center [398, 346] width 650 height 402
click at [344, 442] on div "Add Column" at bounding box center [398, 346] width 650 height 402
click at [340, 469] on div "Add Column" at bounding box center [398, 346] width 650 height 402
click at [339, 506] on div "Add Column" at bounding box center [398, 346] width 650 height 402
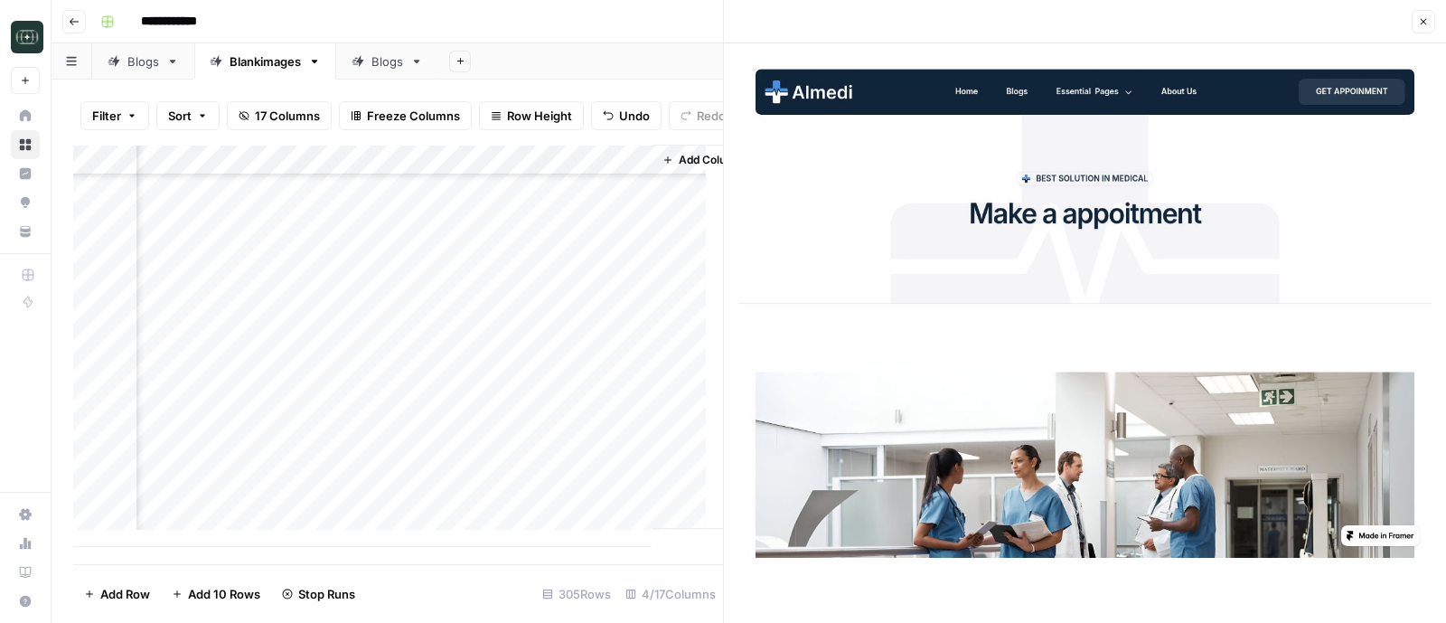
click at [344, 318] on div "Add Column" at bounding box center [398, 346] width 650 height 402
click at [343, 340] on div "Add Column" at bounding box center [398, 346] width 650 height 402
click at [342, 379] on div "Add Column" at bounding box center [398, 346] width 650 height 402
click at [340, 399] on div "Add Column" at bounding box center [398, 346] width 650 height 402
click at [340, 444] on div "Add Column" at bounding box center [398, 346] width 650 height 402
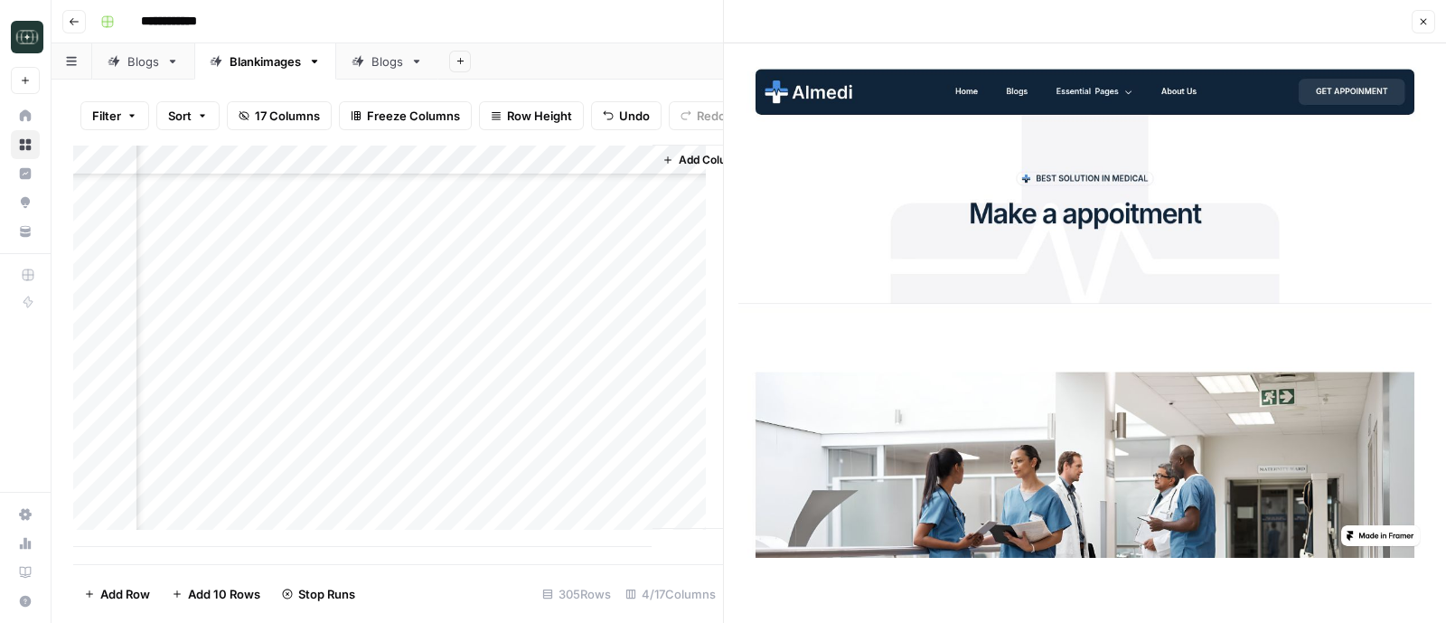
click at [340, 471] on div "Add Column" at bounding box center [398, 346] width 650 height 402
click at [351, 350] on div "Add Column" at bounding box center [398, 346] width 650 height 402
click at [348, 316] on div "Add Column" at bounding box center [398, 346] width 650 height 402
click at [343, 460] on div "Add Column" at bounding box center [398, 346] width 650 height 402
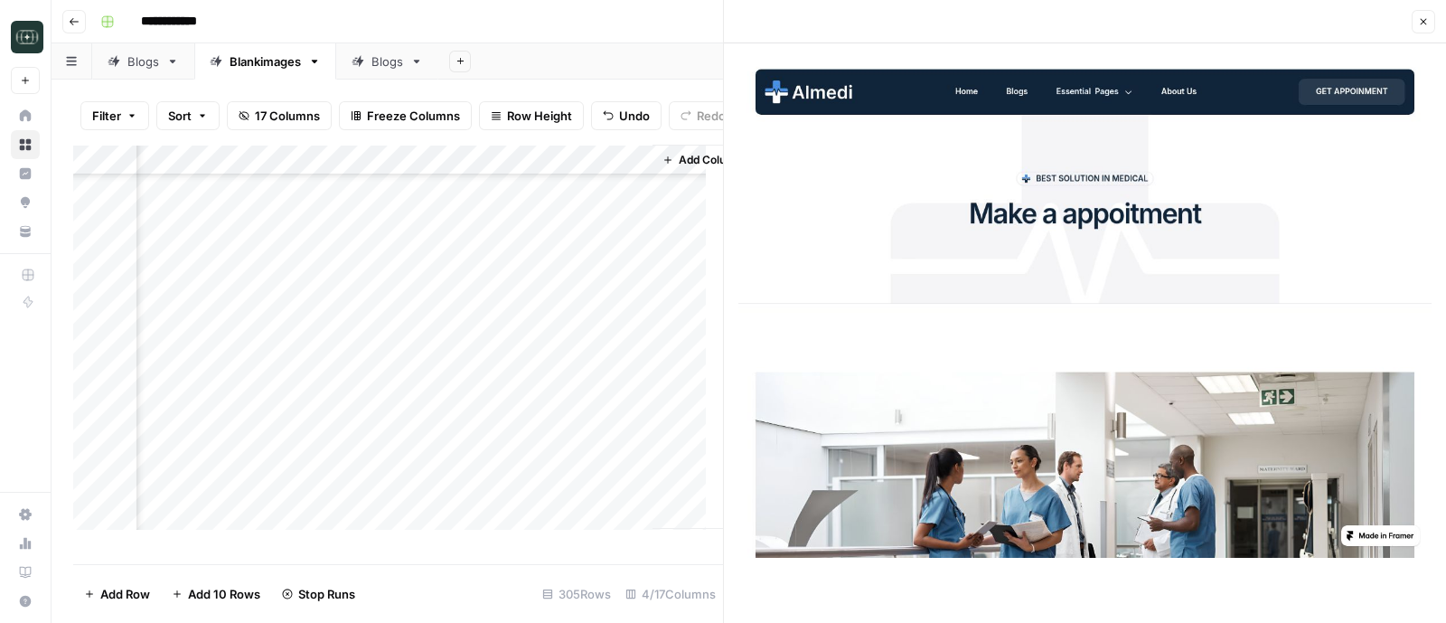
click at [349, 276] on div "Add Column" at bounding box center [398, 346] width 650 height 402
click at [348, 304] on div "Add Column" at bounding box center [398, 346] width 650 height 402
click at [346, 470] on div "Add Column" at bounding box center [398, 346] width 650 height 402
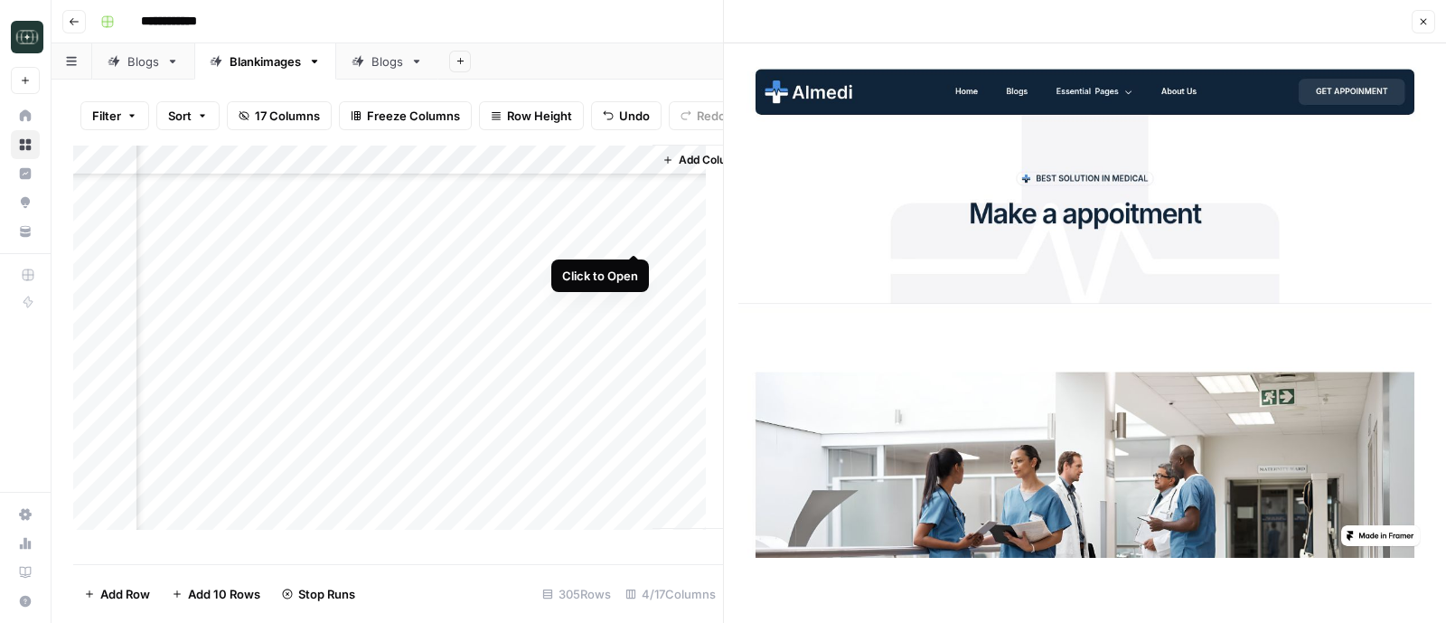
click at [637, 233] on div "Add Column" at bounding box center [398, 346] width 650 height 402
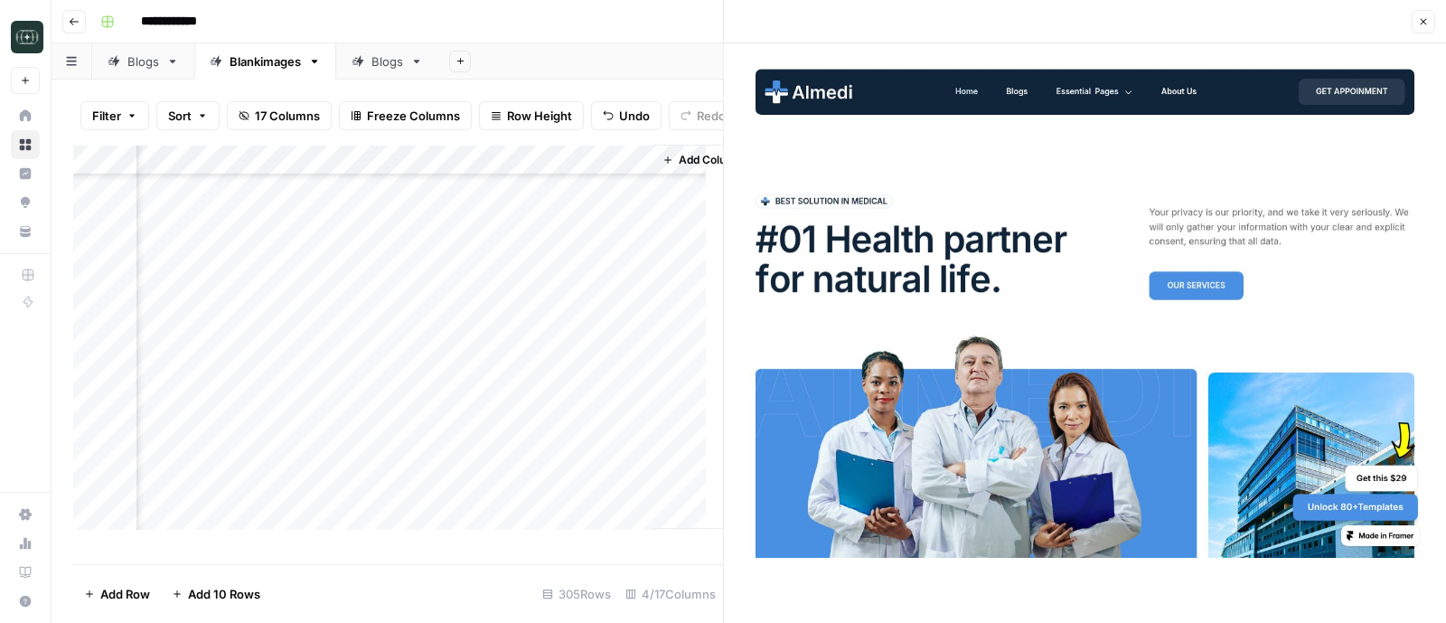
scroll to position [9049, 273]
click at [223, 495] on div "Add Column" at bounding box center [398, 346] width 650 height 402
click at [379, 504] on div "Add Column" at bounding box center [398, 346] width 650 height 402
click at [238, 523] on div "Add Column" at bounding box center [398, 346] width 650 height 402
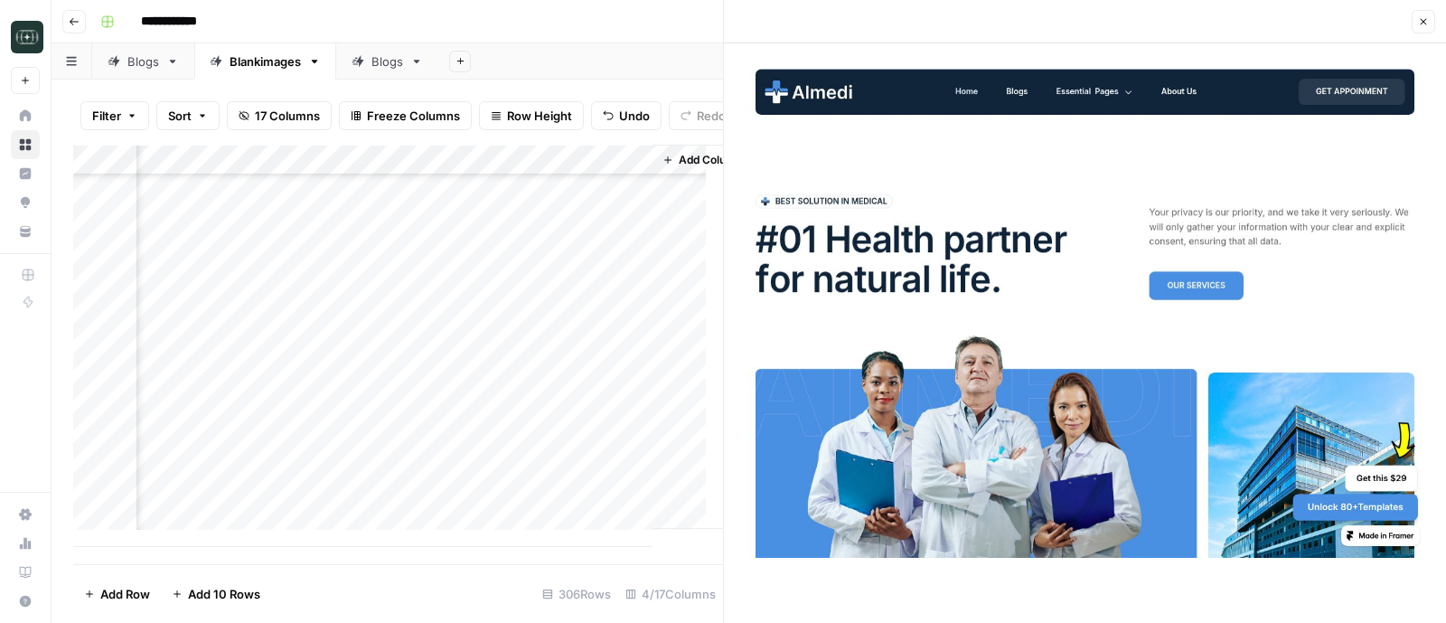
drag, startPoint x: 238, startPoint y: 503, endPoint x: 280, endPoint y: 476, distance: 49.9
click at [238, 503] on div "Add Column" at bounding box center [398, 346] width 650 height 402
click at [371, 499] on div "Add Column" at bounding box center [398, 346] width 650 height 402
